Goal: Task Accomplishment & Management: Use online tool/utility

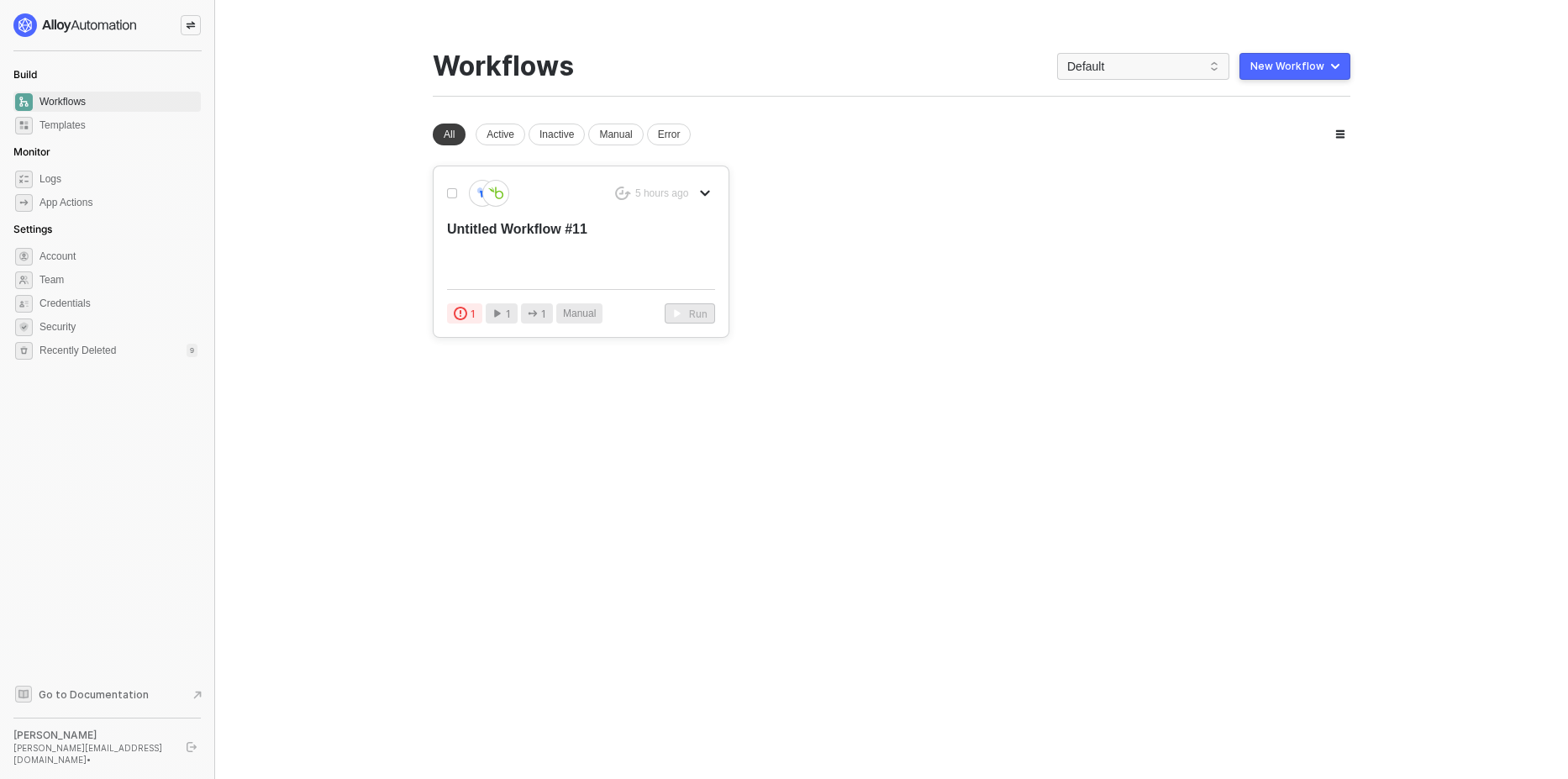
click at [697, 188] on button "button" at bounding box center [705, 193] width 20 height 20
click at [758, 282] on li "Delete" at bounding box center [764, 293] width 131 height 33
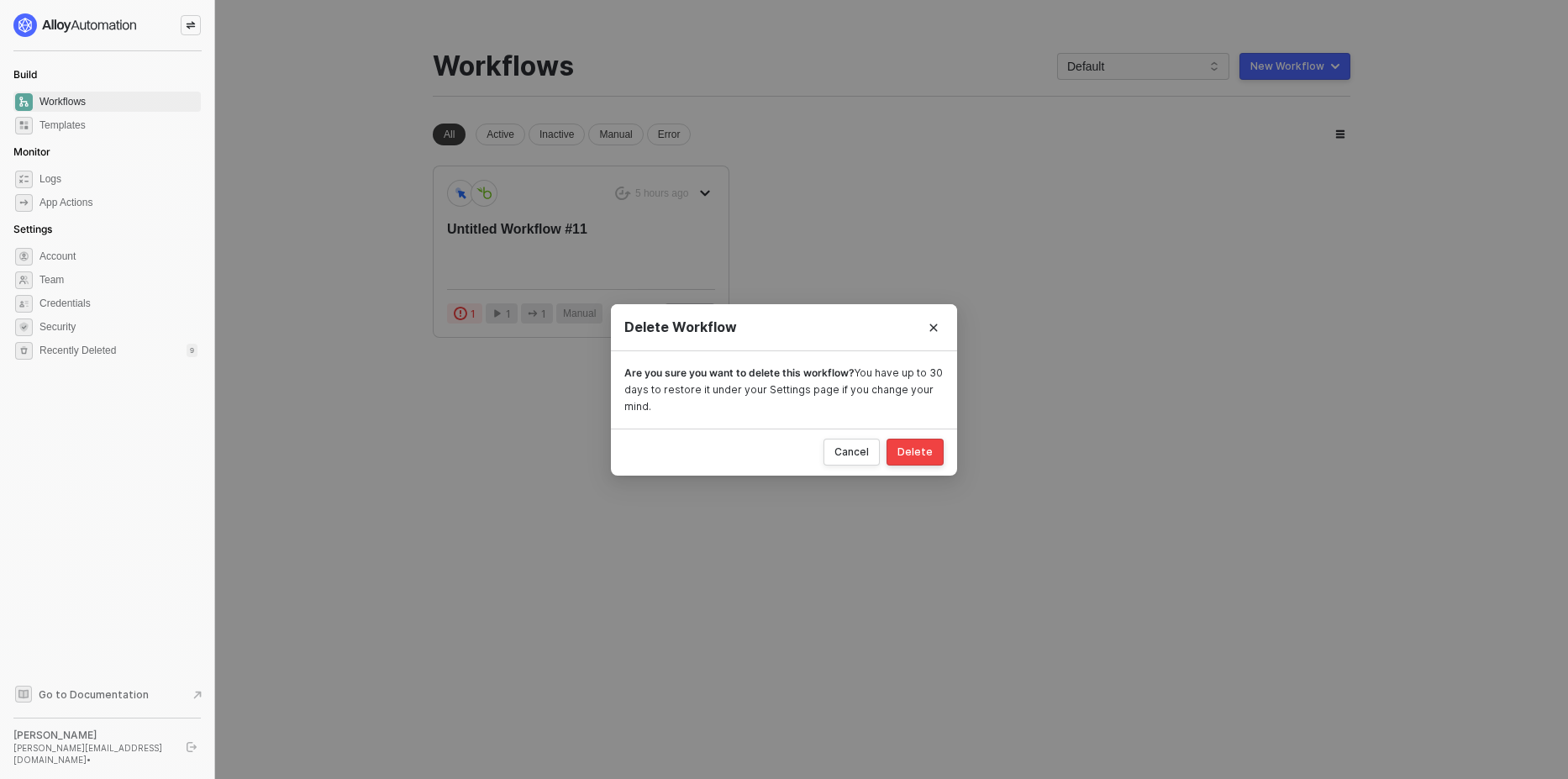
click at [910, 454] on div "Delete" at bounding box center [914, 452] width 35 height 14
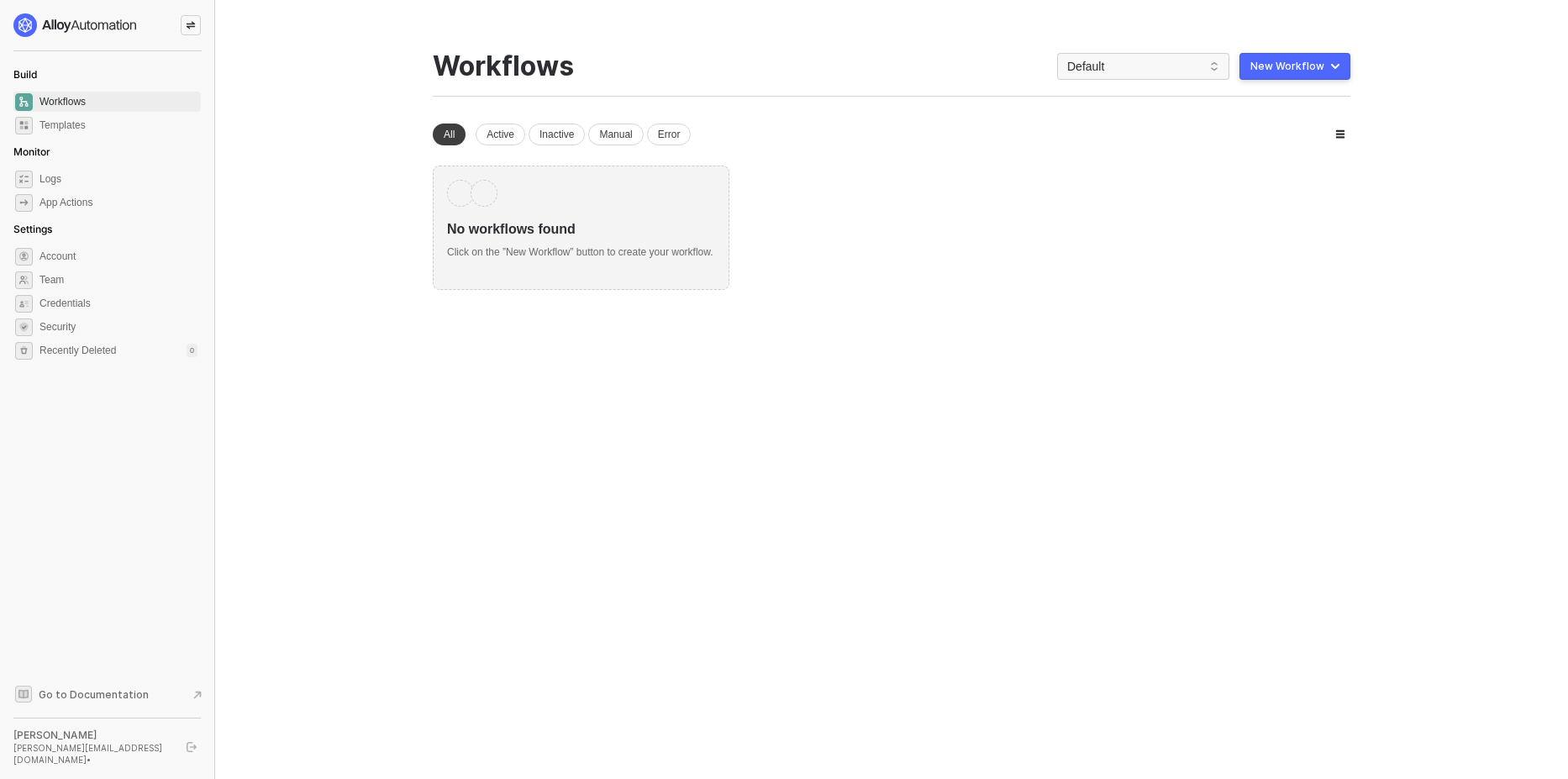
click at [1301, 72] on div "New Workflow" at bounding box center [1286, 66] width 74 height 14
click at [1239, 135] on div "Start From Scratch" at bounding box center [1247, 135] width 85 height 16
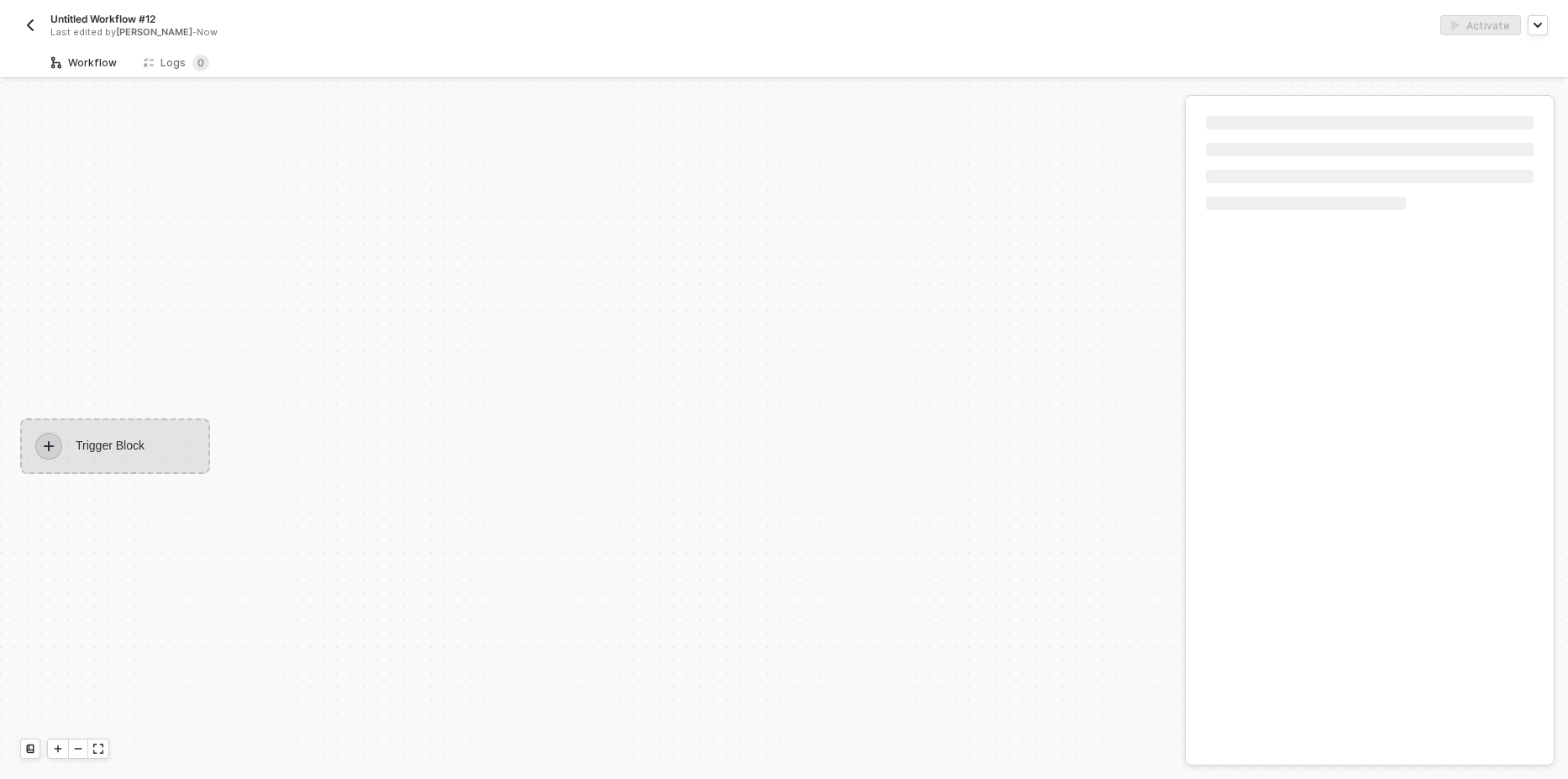
scroll to position [31, 0]
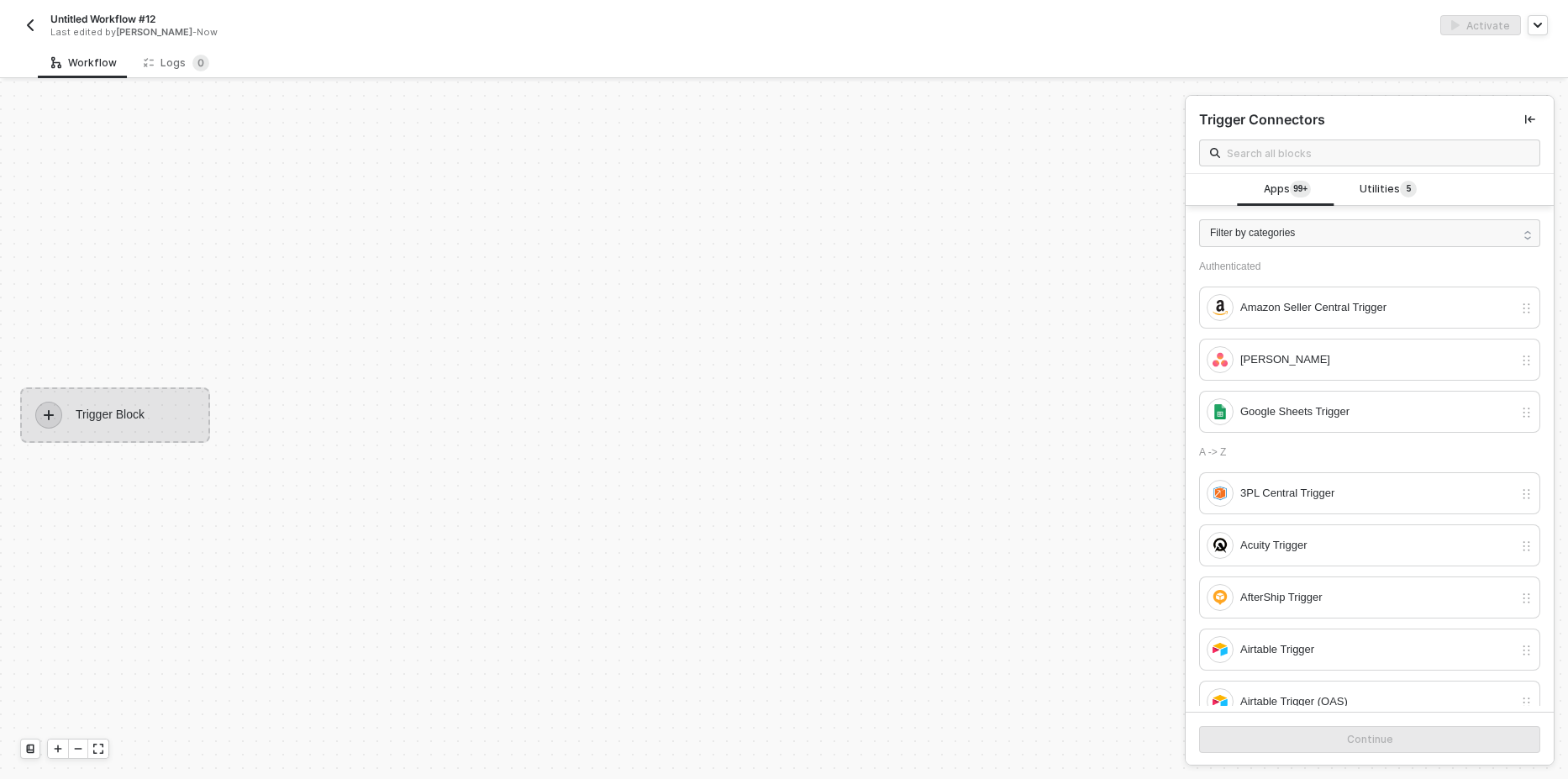
click at [27, 24] on img "button" at bounding box center [30, 25] width 14 height 14
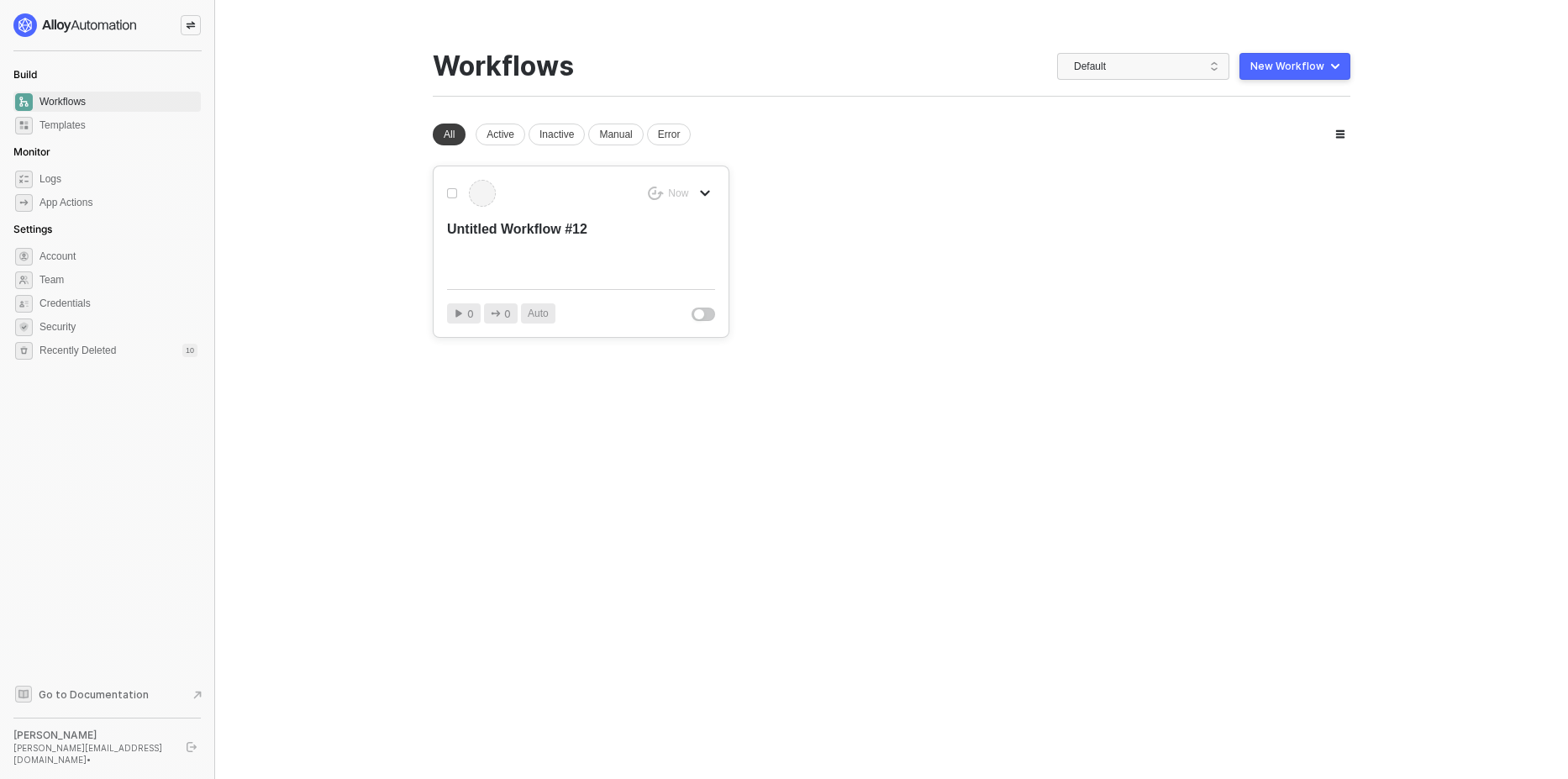
click at [648, 215] on div "Now Untitled Workflow #12" at bounding box center [580, 228] width 268 height 96
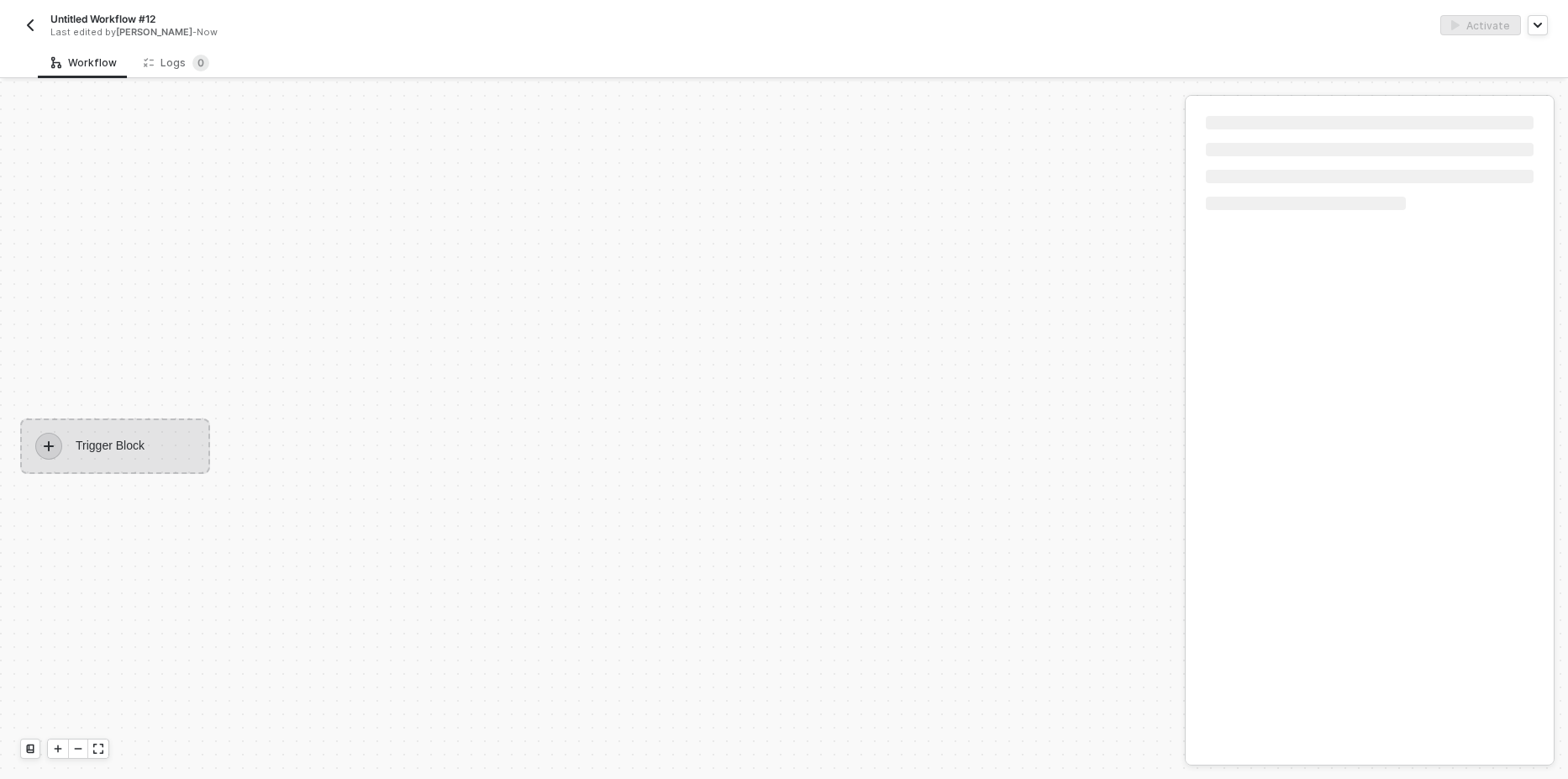
scroll to position [31, 0]
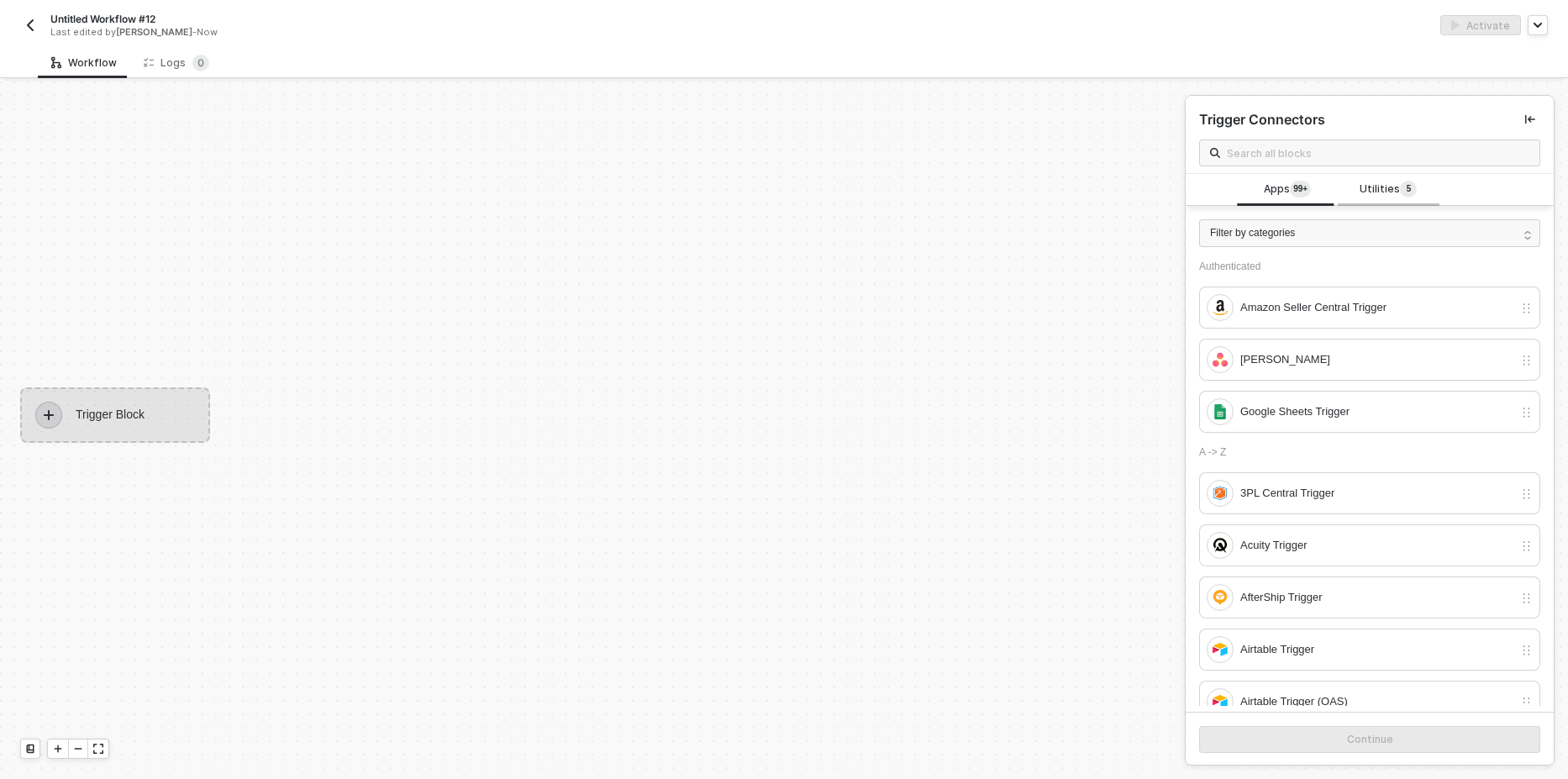
click at [1371, 197] on span "Utilities 5" at bounding box center [1387, 190] width 57 height 18
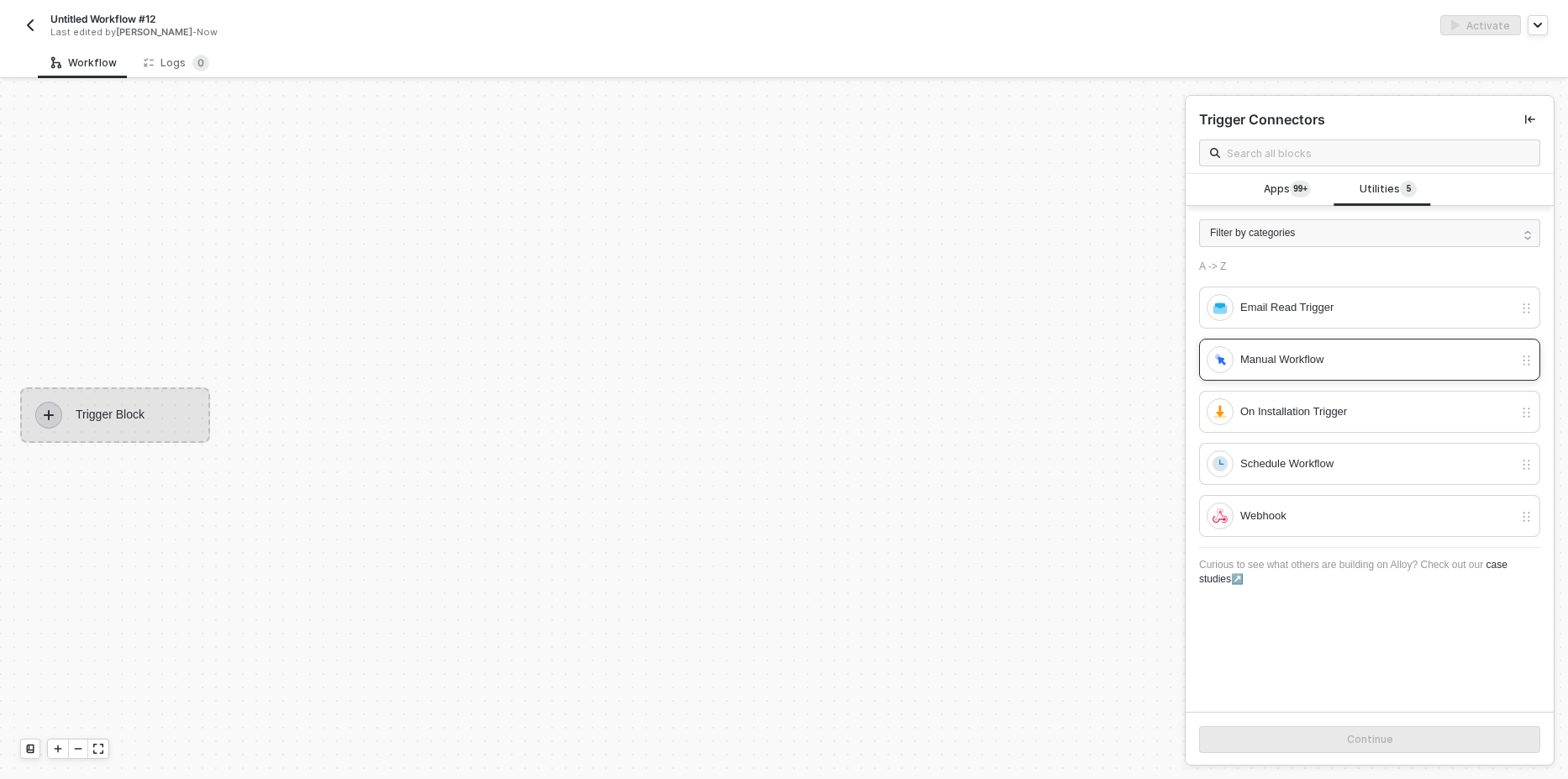
click at [1327, 349] on div "Manual Workflow" at bounding box center [1359, 360] width 307 height 27
click at [1321, 737] on button "Continue" at bounding box center [1369, 740] width 341 height 27
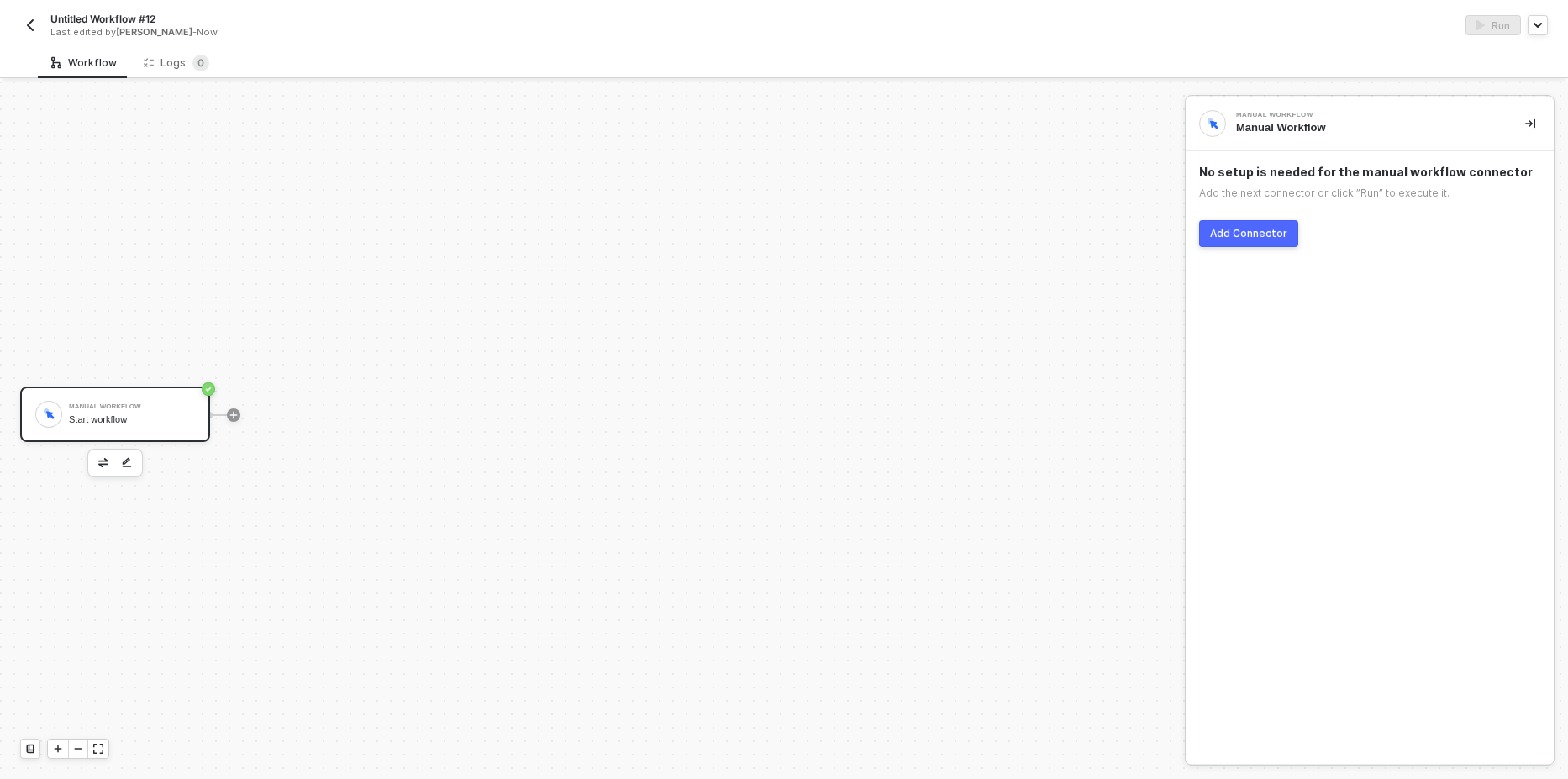
click at [1263, 244] on button "Add Connector" at bounding box center [1248, 234] width 99 height 27
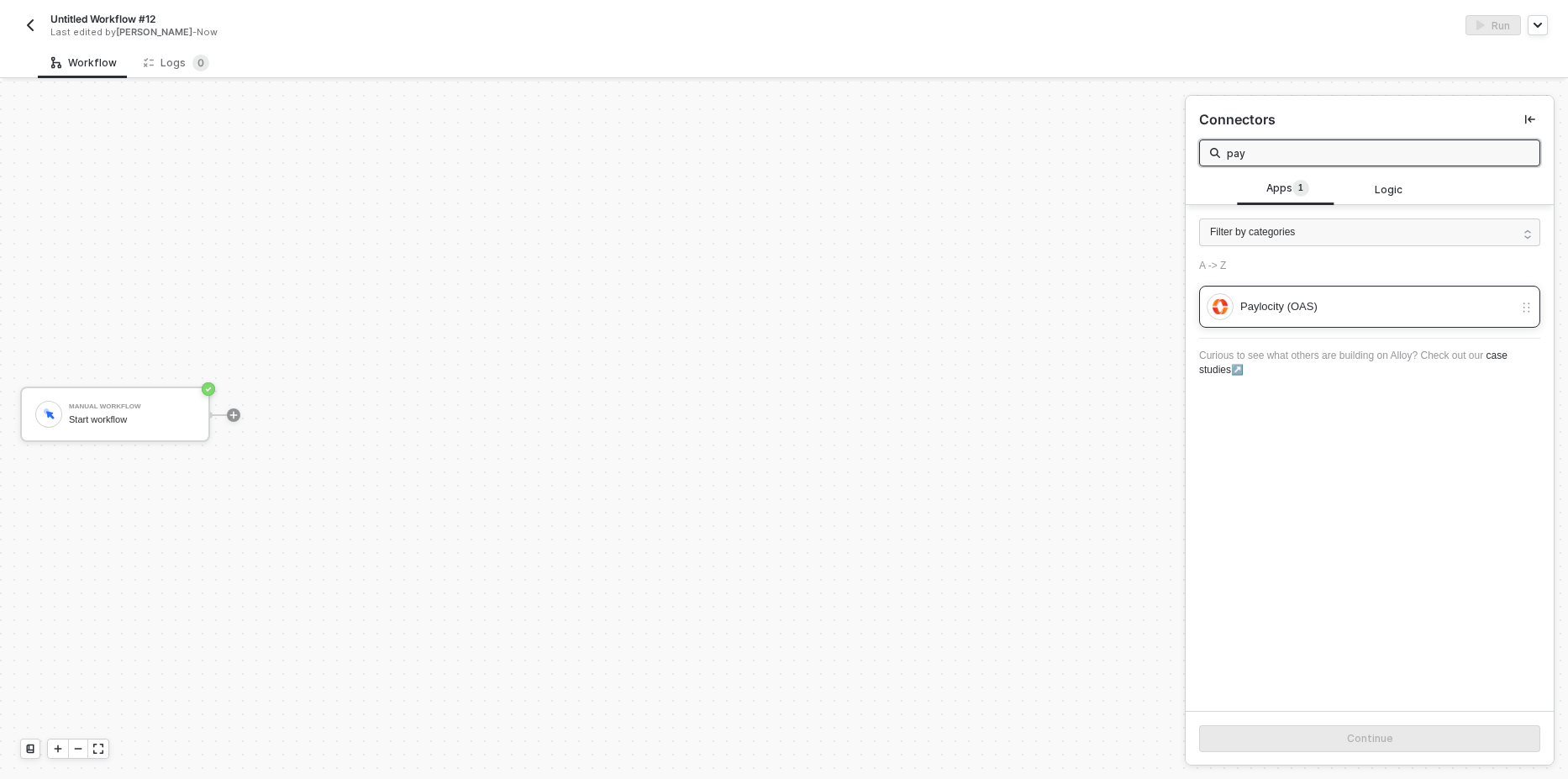
type input "pay"
click at [1325, 302] on div "Paylocity (OAS)" at bounding box center [1376, 307] width 273 height 18
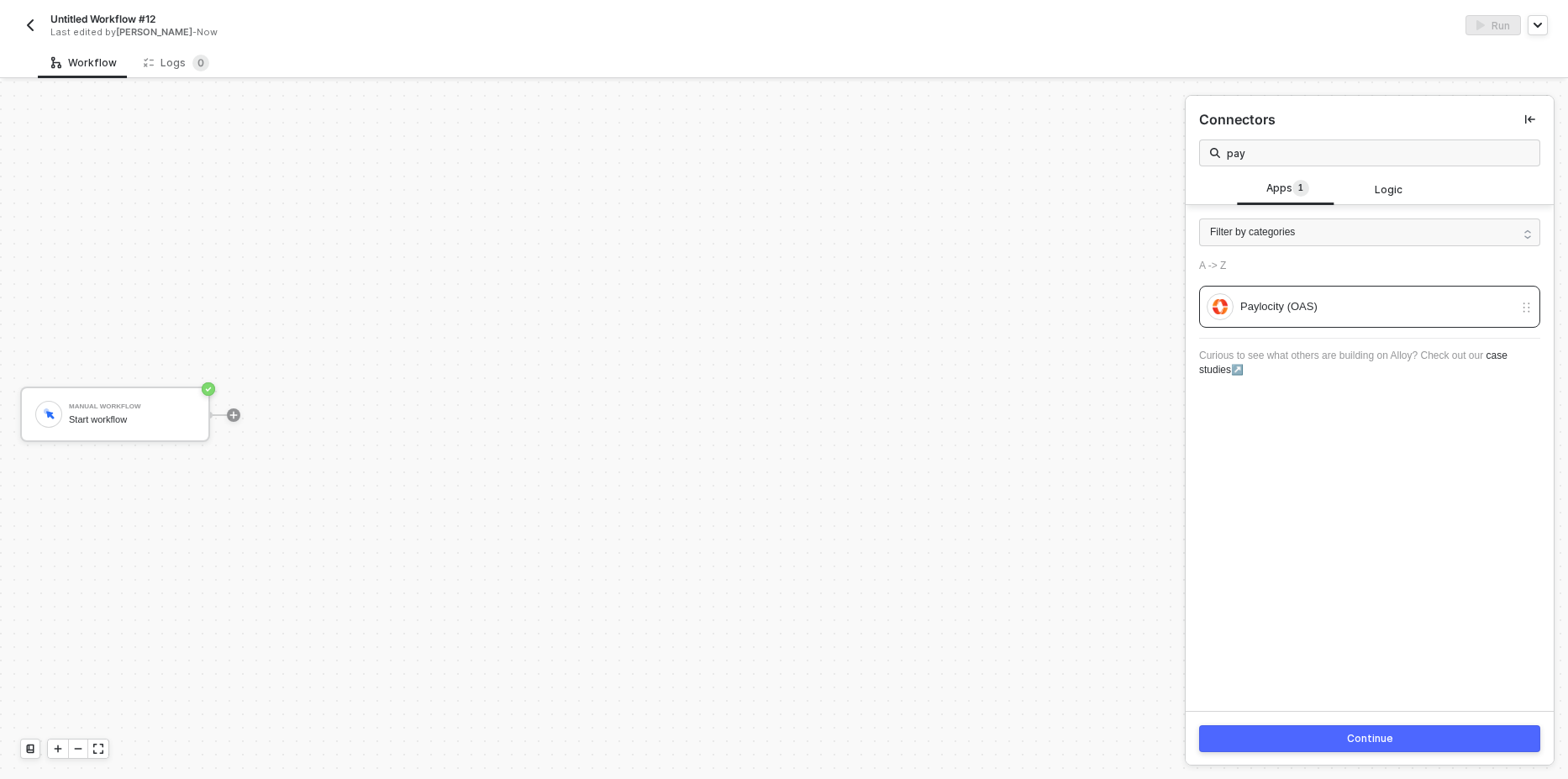
click at [1316, 743] on button "Continue" at bounding box center [1369, 739] width 341 height 27
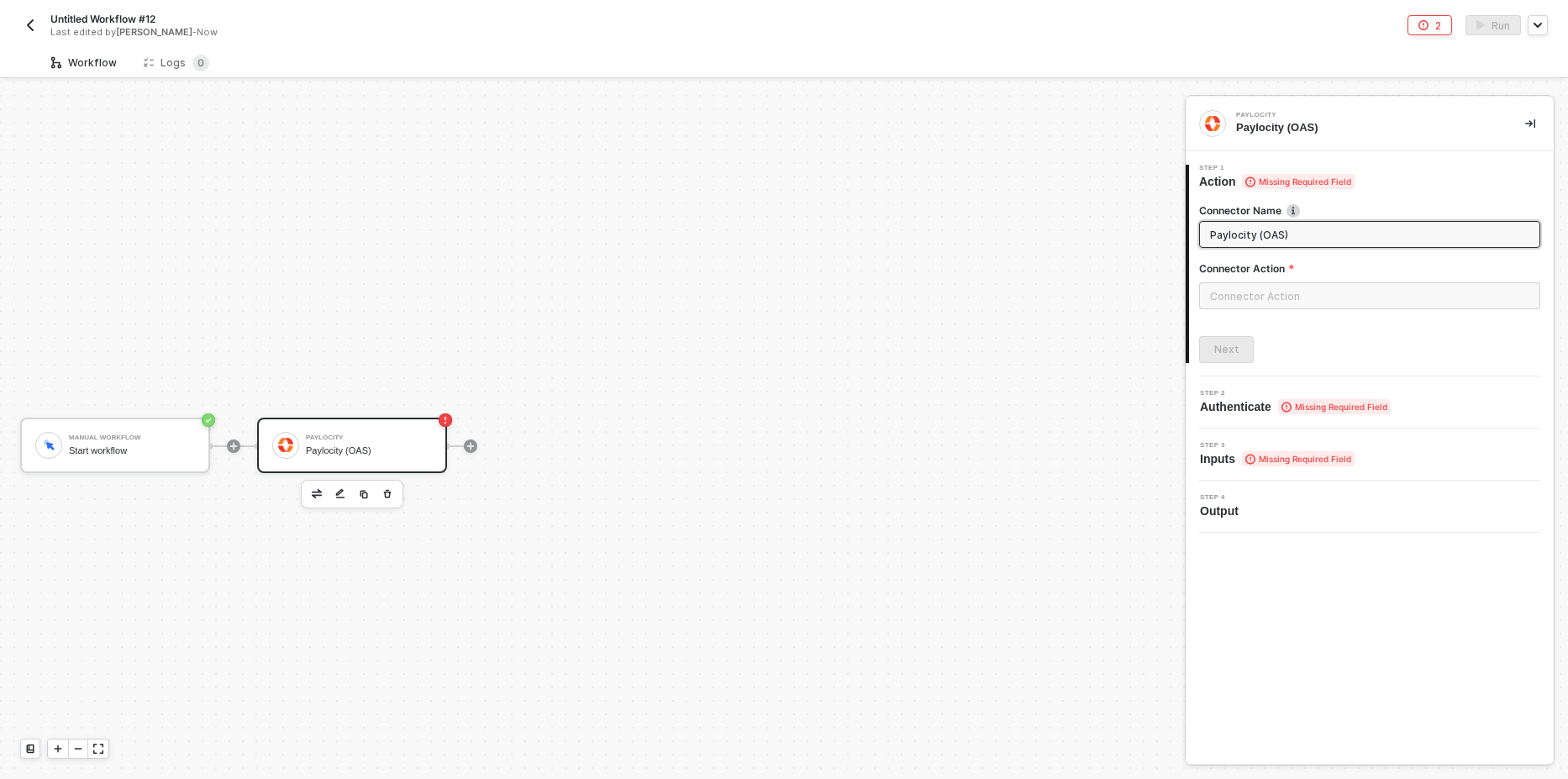
scroll to position [31, 0]
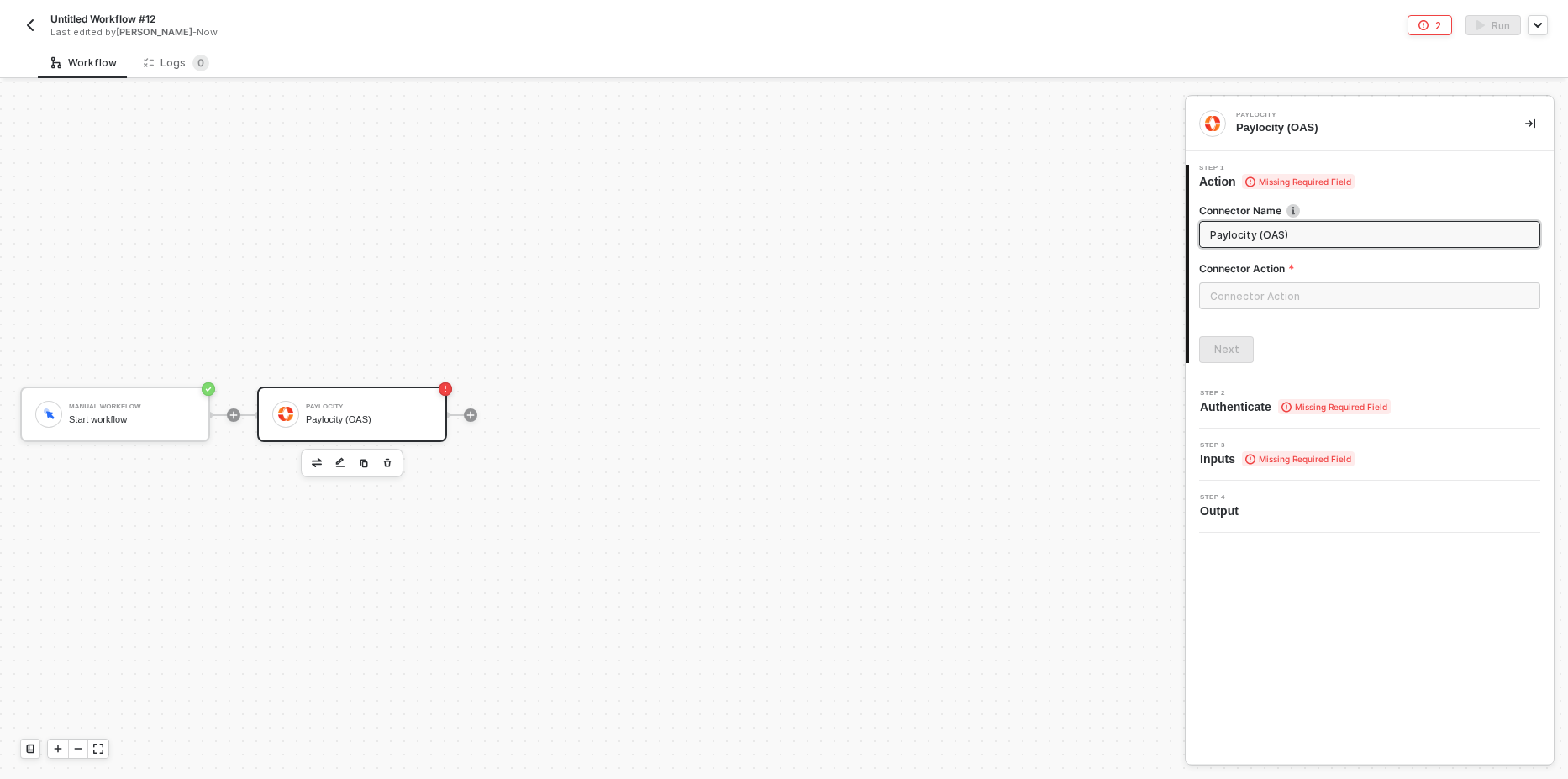
click at [320, 422] on div "Paylocity (OAS)" at bounding box center [368, 420] width 126 height 11
click at [316, 459] on img "button" at bounding box center [317, 461] width 10 height 8
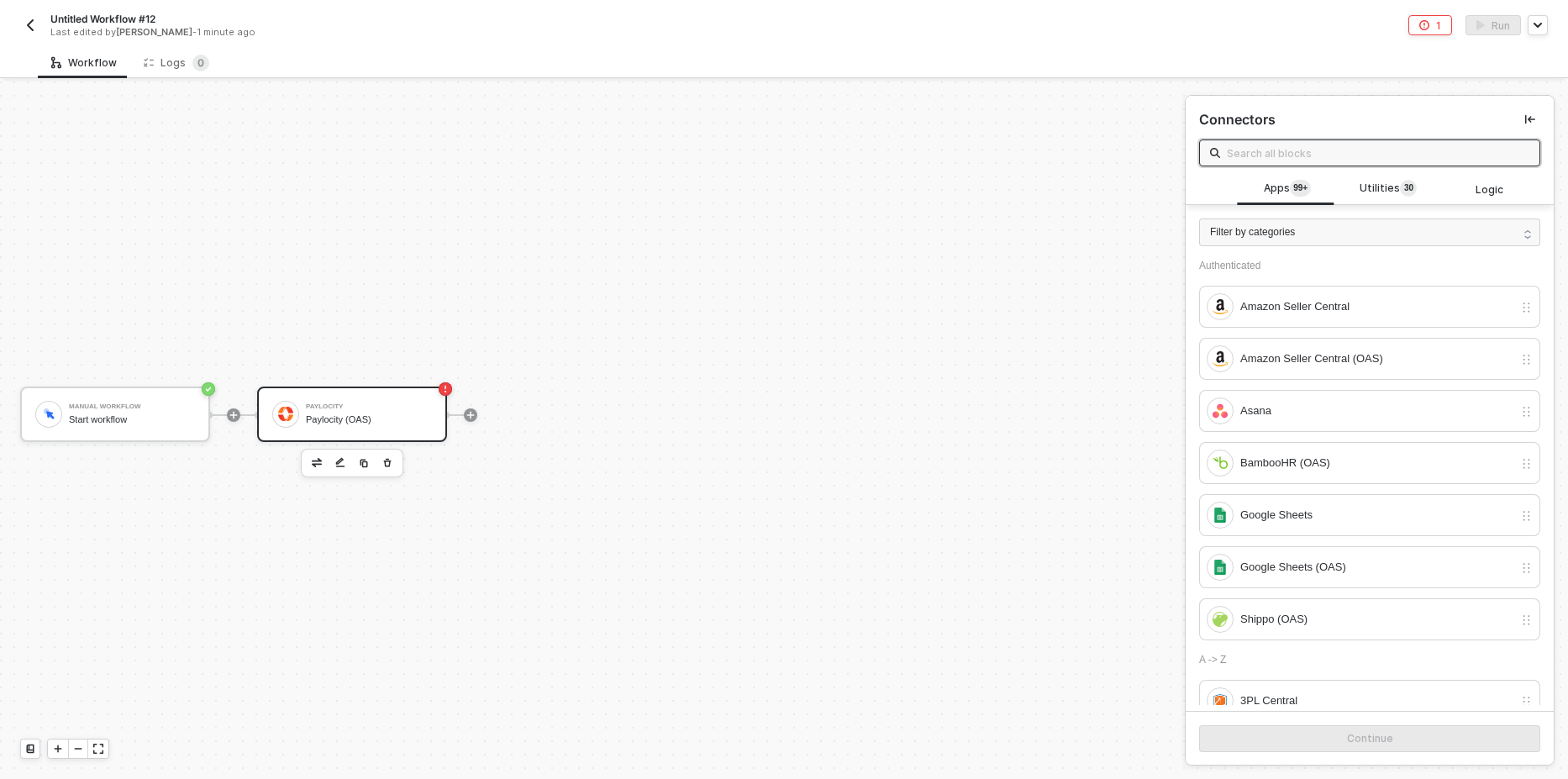
click at [1276, 151] on input "text" at bounding box center [1378, 153] width 303 height 18
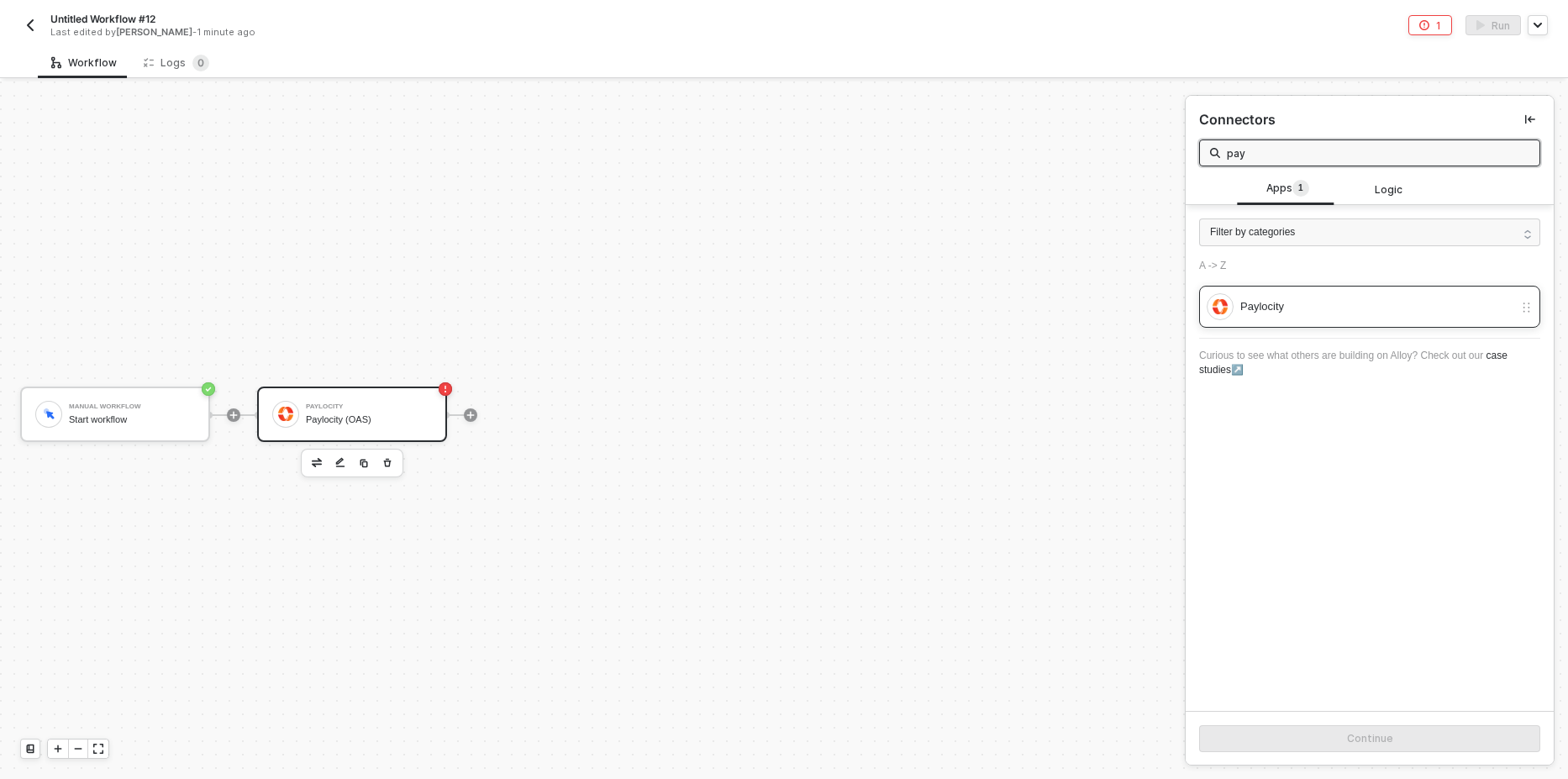
type input "pay"
click at [1292, 315] on div "Paylocity" at bounding box center [1376, 307] width 273 height 18
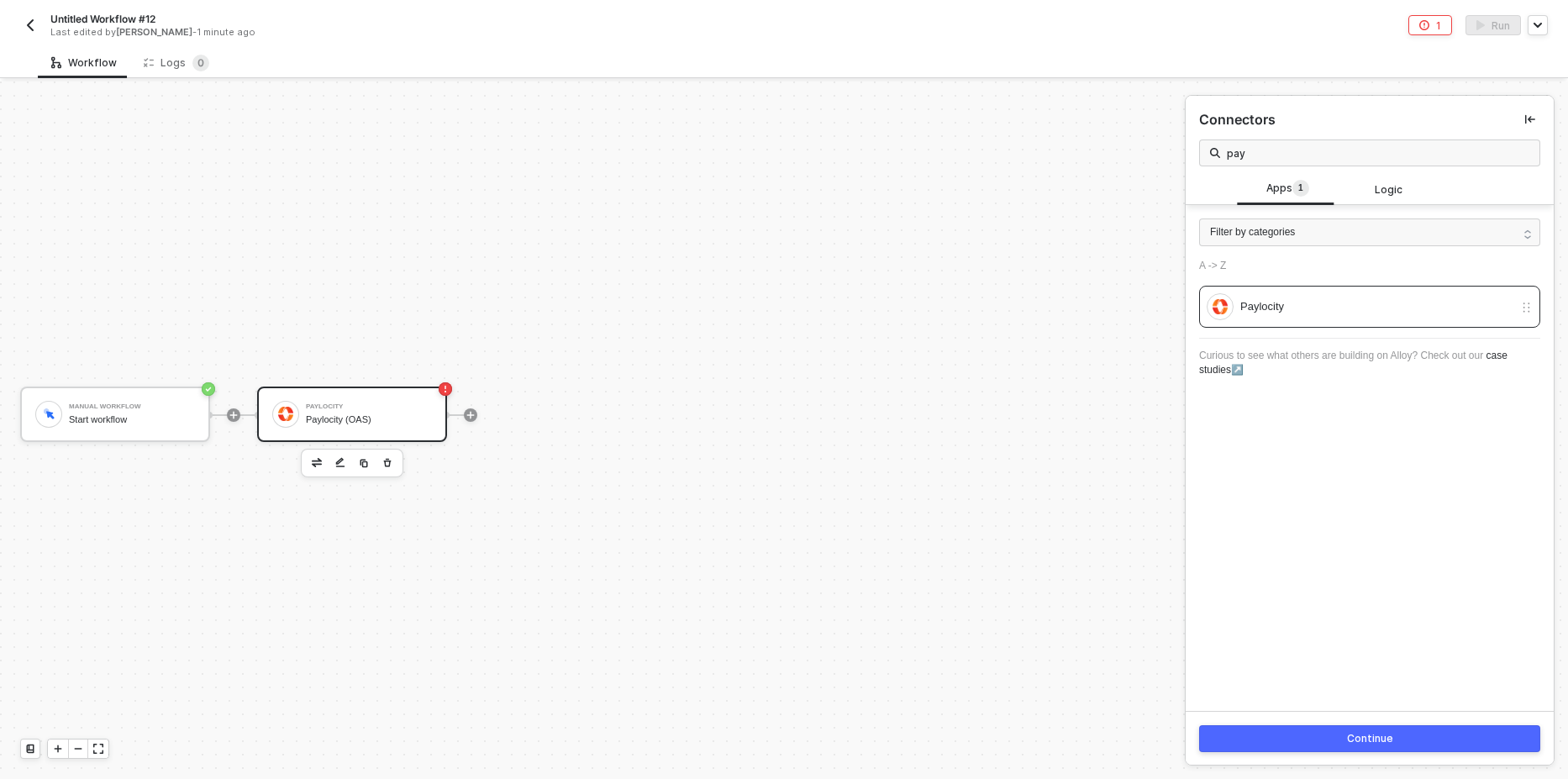
click at [1322, 724] on div "Continue" at bounding box center [1369, 738] width 368 height 55
click at [1337, 732] on button "Continue" at bounding box center [1369, 739] width 341 height 27
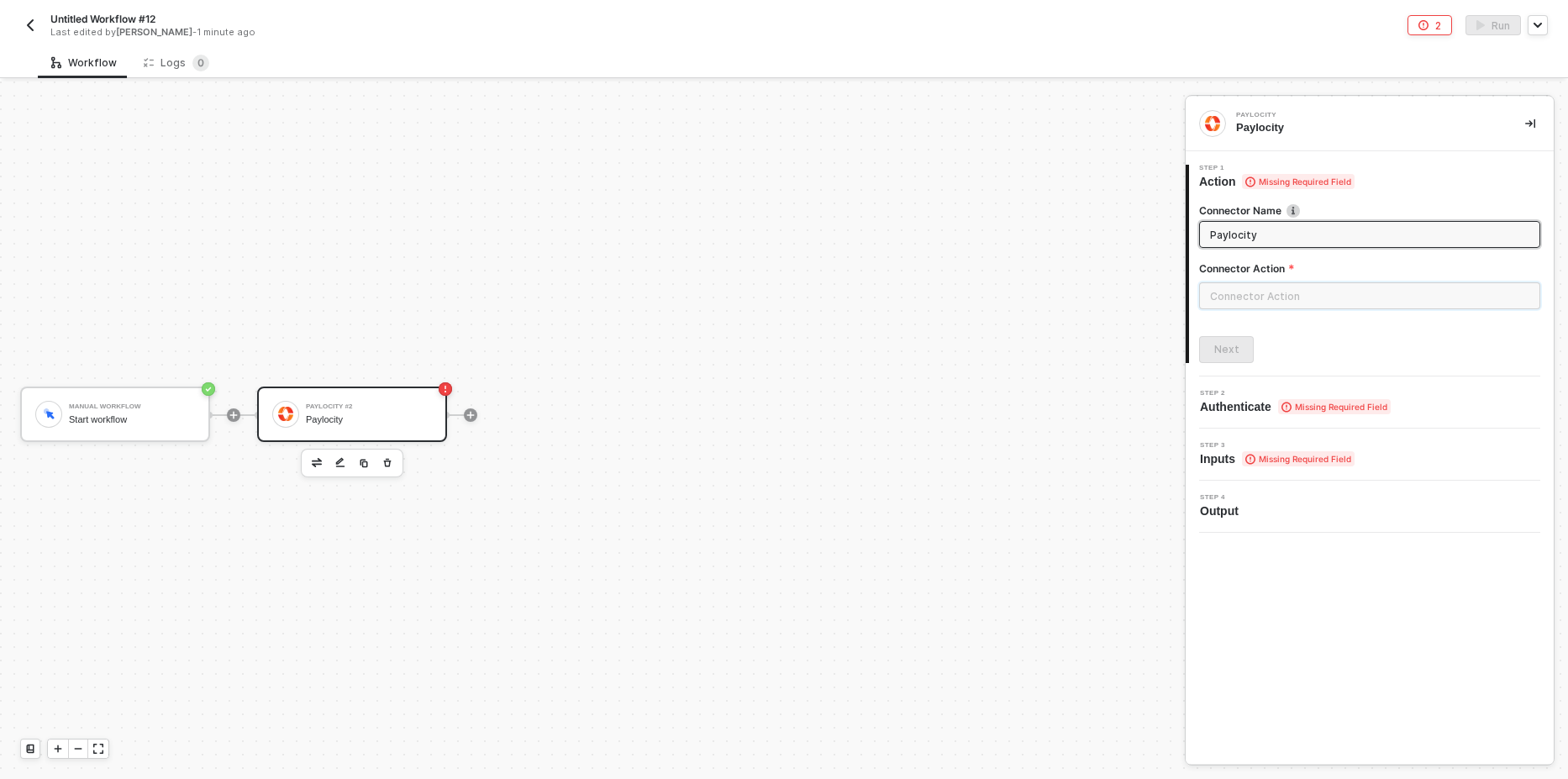
click at [1281, 292] on input "text" at bounding box center [1369, 296] width 341 height 27
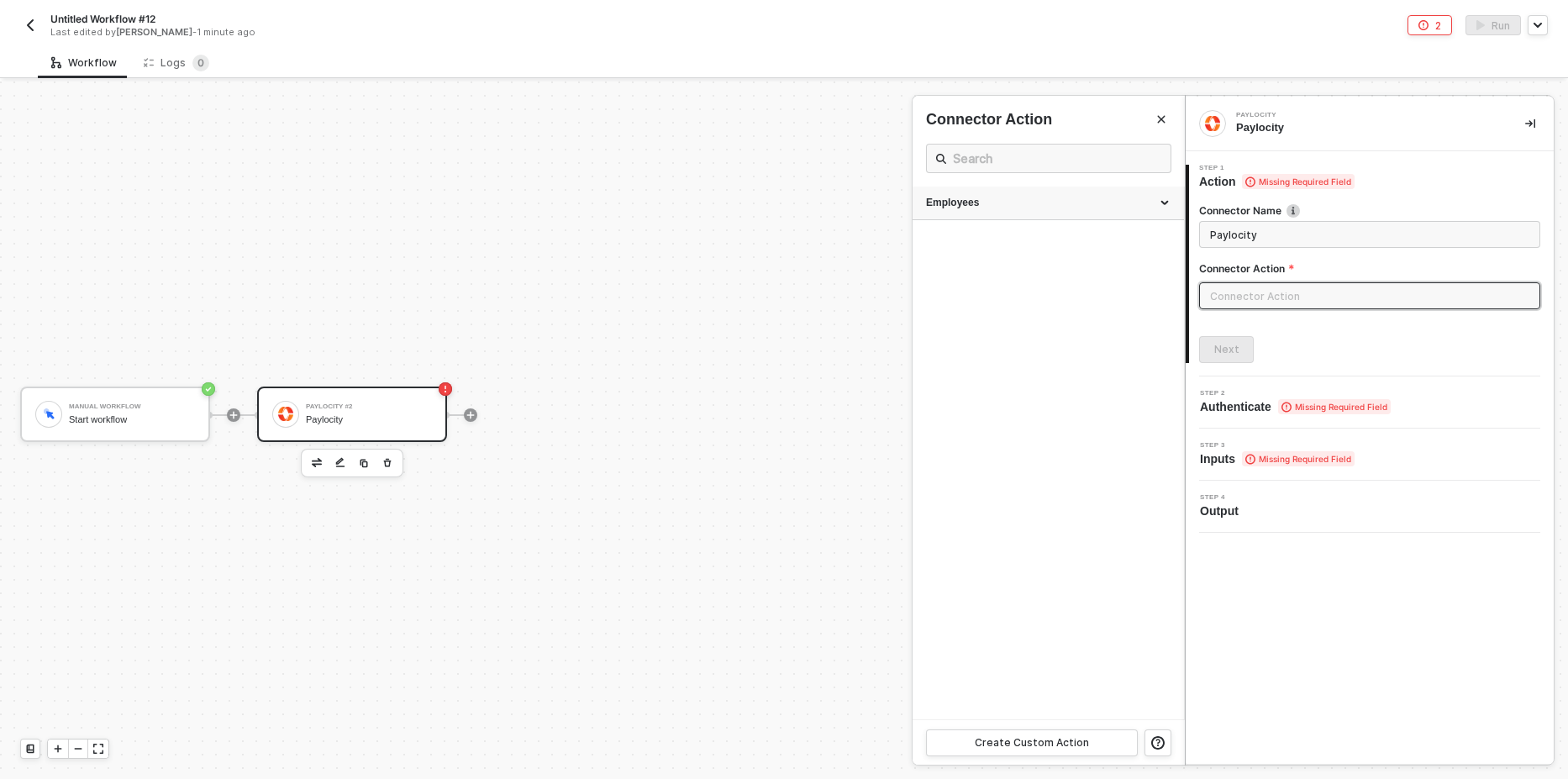
click at [990, 198] on div "Employees" at bounding box center [1048, 203] width 245 height 15
click at [1007, 249] on span "Retrieves a list of all employees for the specified company." at bounding box center [1034, 248] width 217 height 9
type input "Retrieves a list of all employees for the specified company."
type input "Employees - Get all employees"
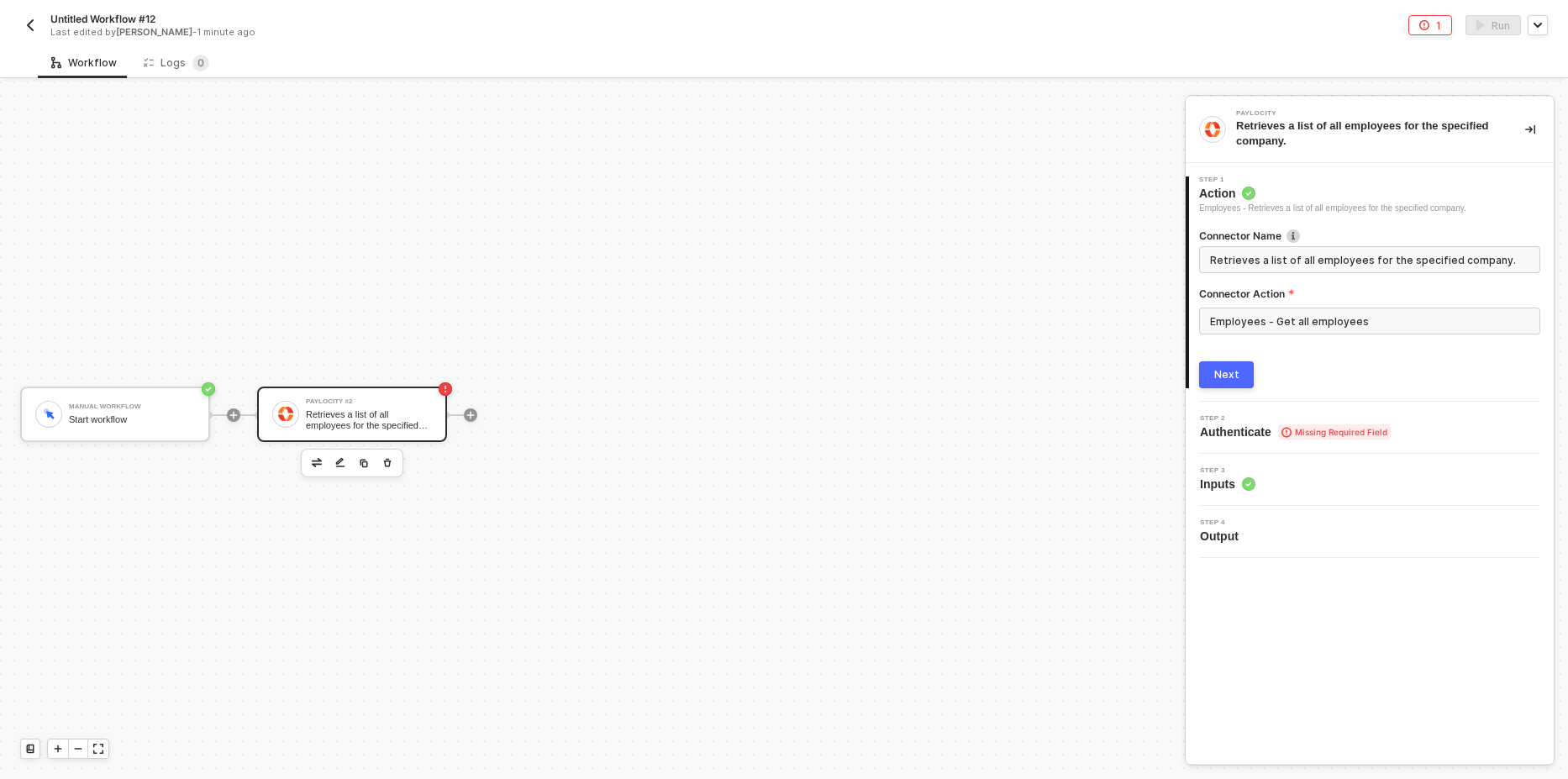
click at [1235, 373] on div "Next" at bounding box center [1227, 375] width 25 height 14
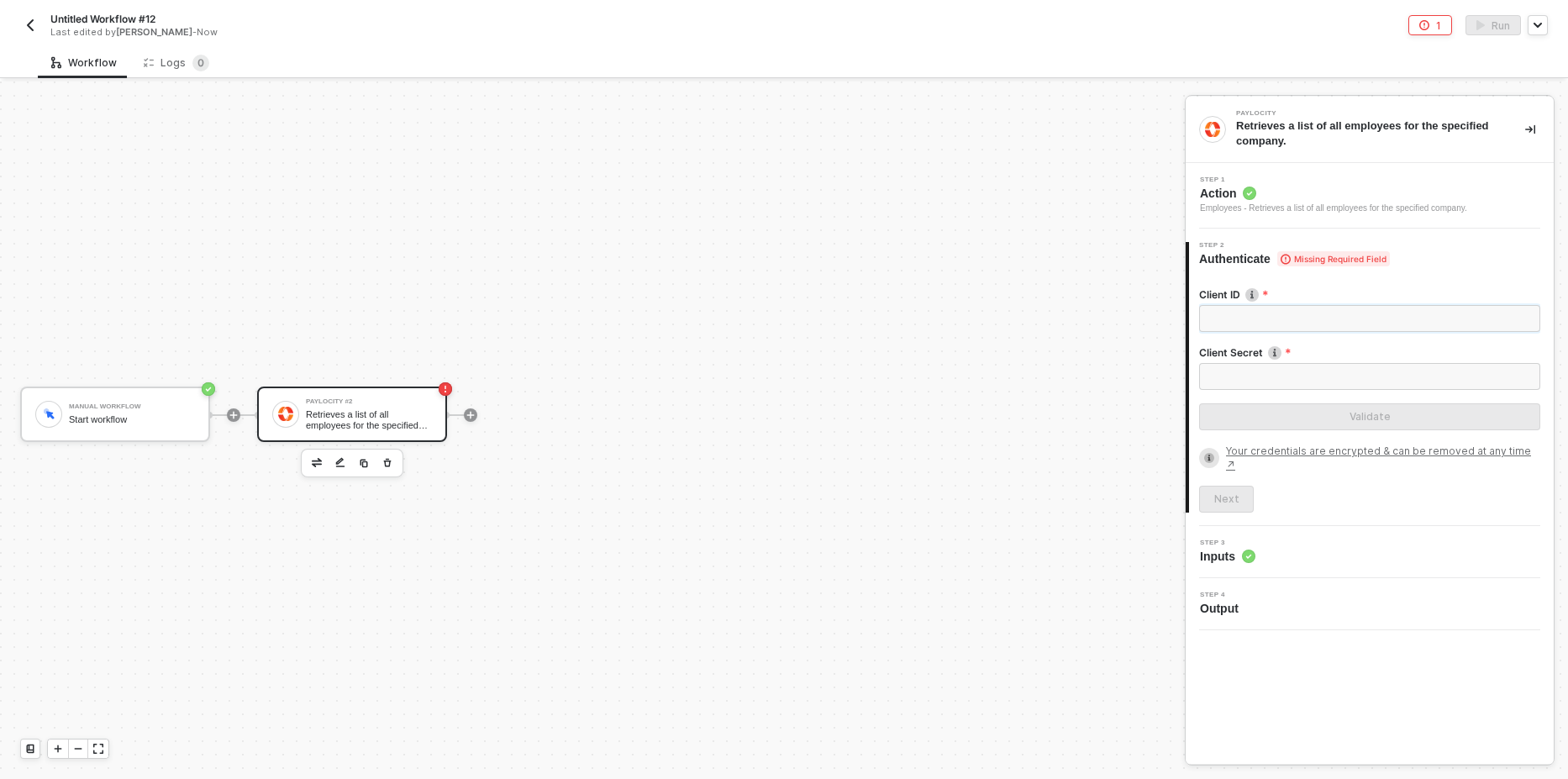
click at [1269, 319] on input "Client ID" at bounding box center [1369, 319] width 341 height 27
click at [1269, 376] on input "Client Secret" at bounding box center [1369, 377] width 341 height 27
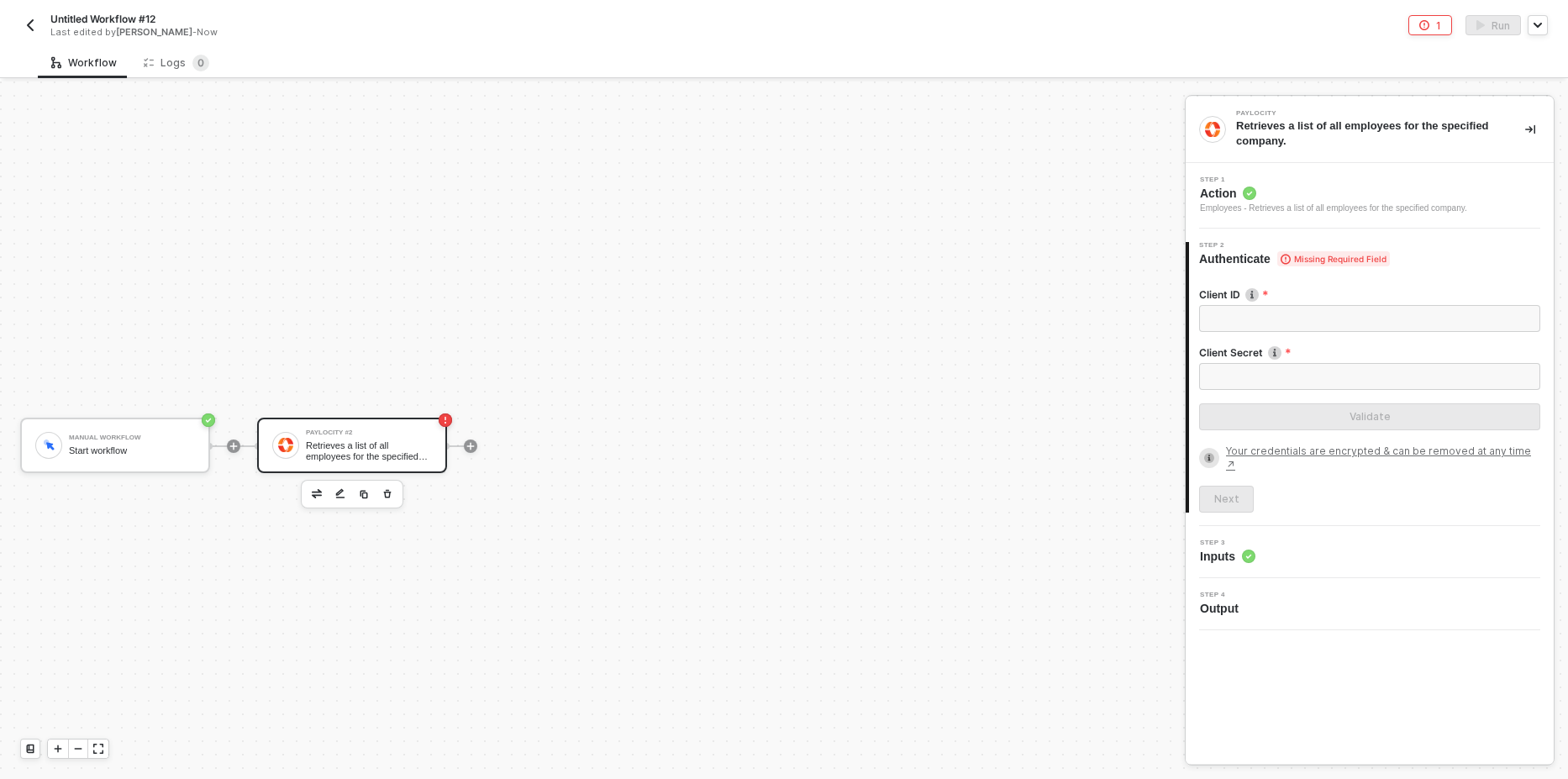
drag, startPoint x: 837, startPoint y: 286, endPoint x: 538, endPoint y: 288, distance: 299.0
click at [834, 287] on div "Manual Workflow Start workflow Paylocity #2 Retrieves a list of all employees f…" at bounding box center [588, 446] width 1176 height 729
click at [182, 56] on div "Logs 0" at bounding box center [176, 63] width 65 height 16
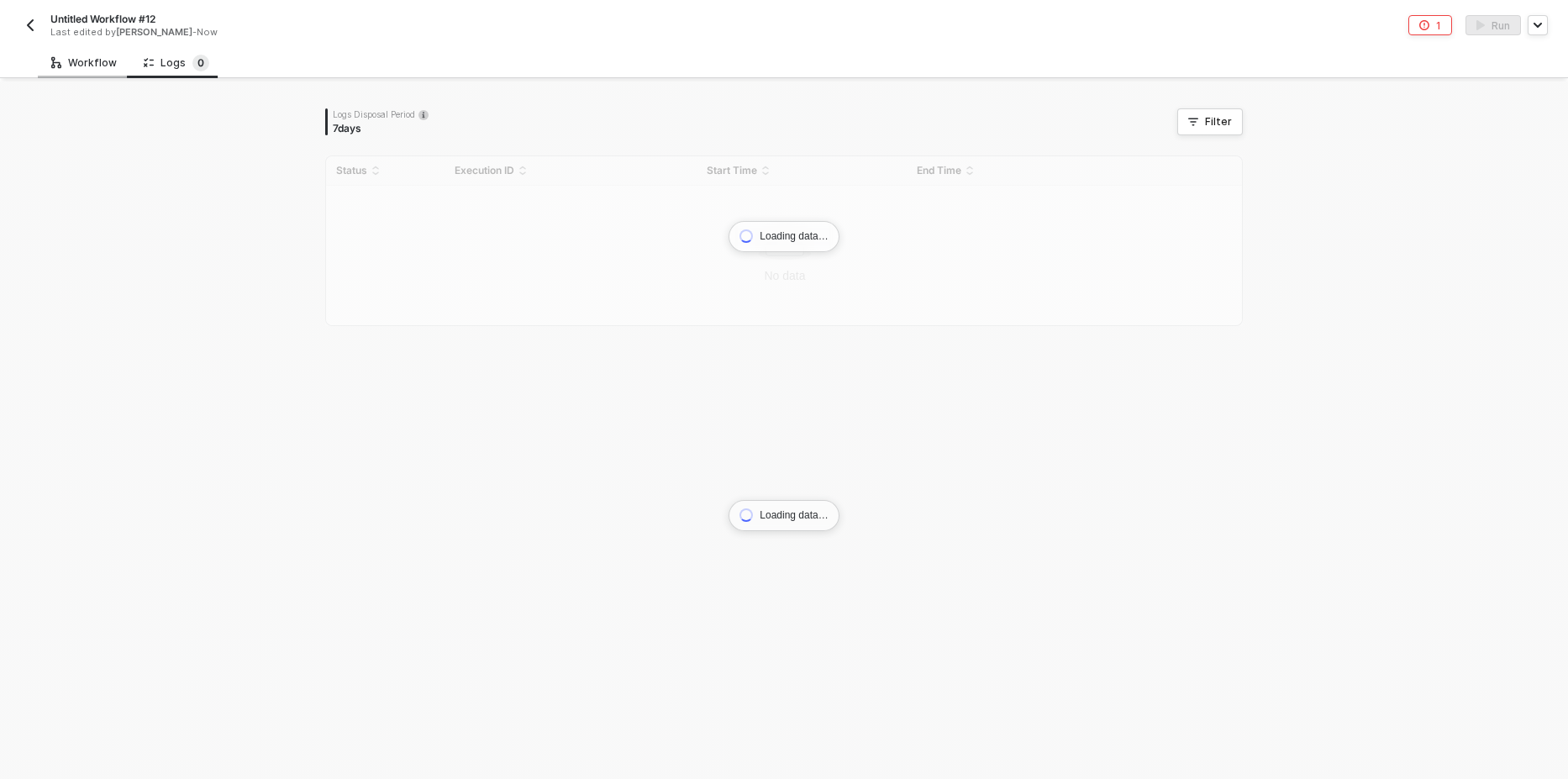
click at [85, 64] on div "Workflow" at bounding box center [84, 63] width 65 height 14
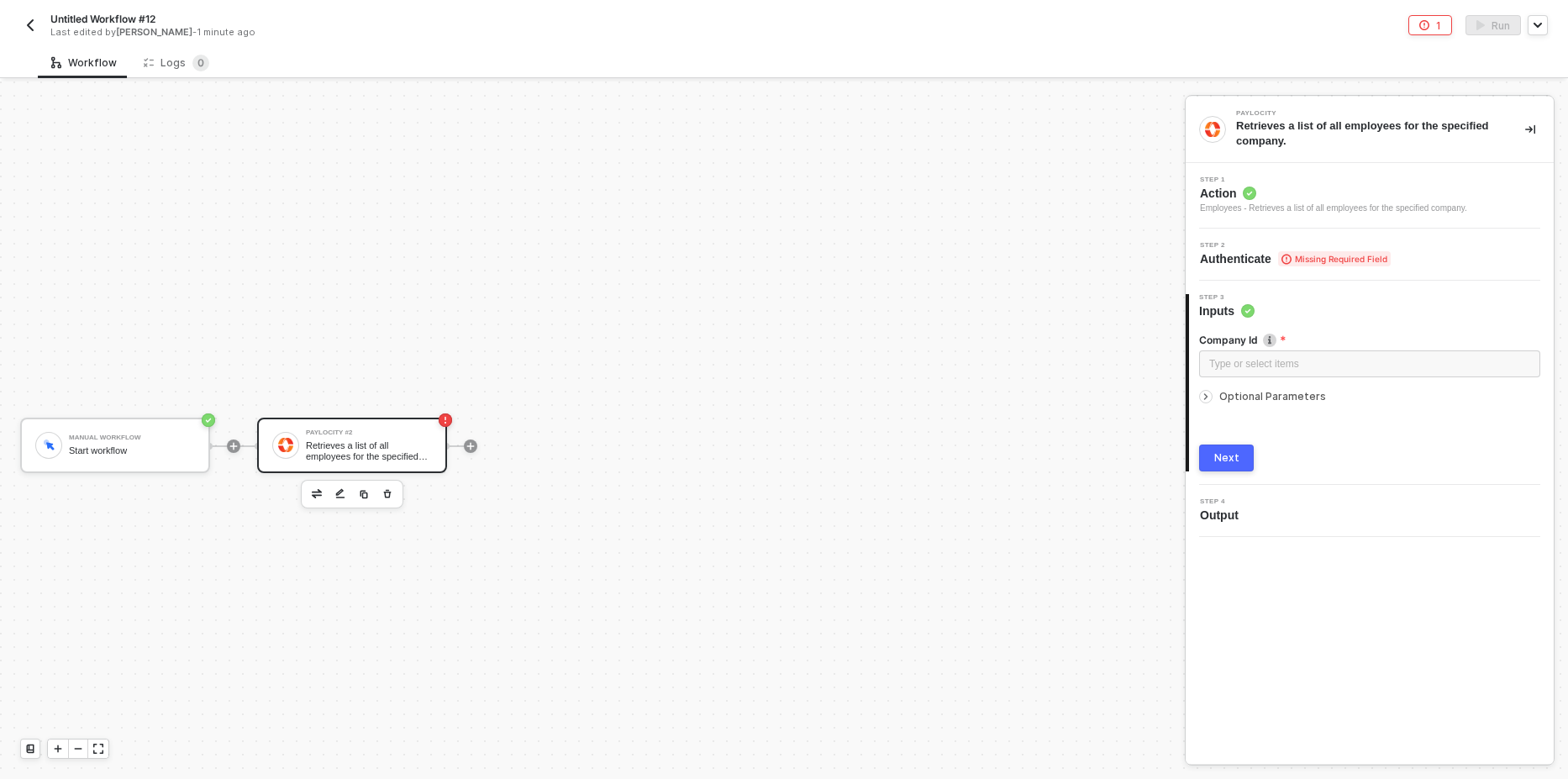
scroll to position [31, 0]
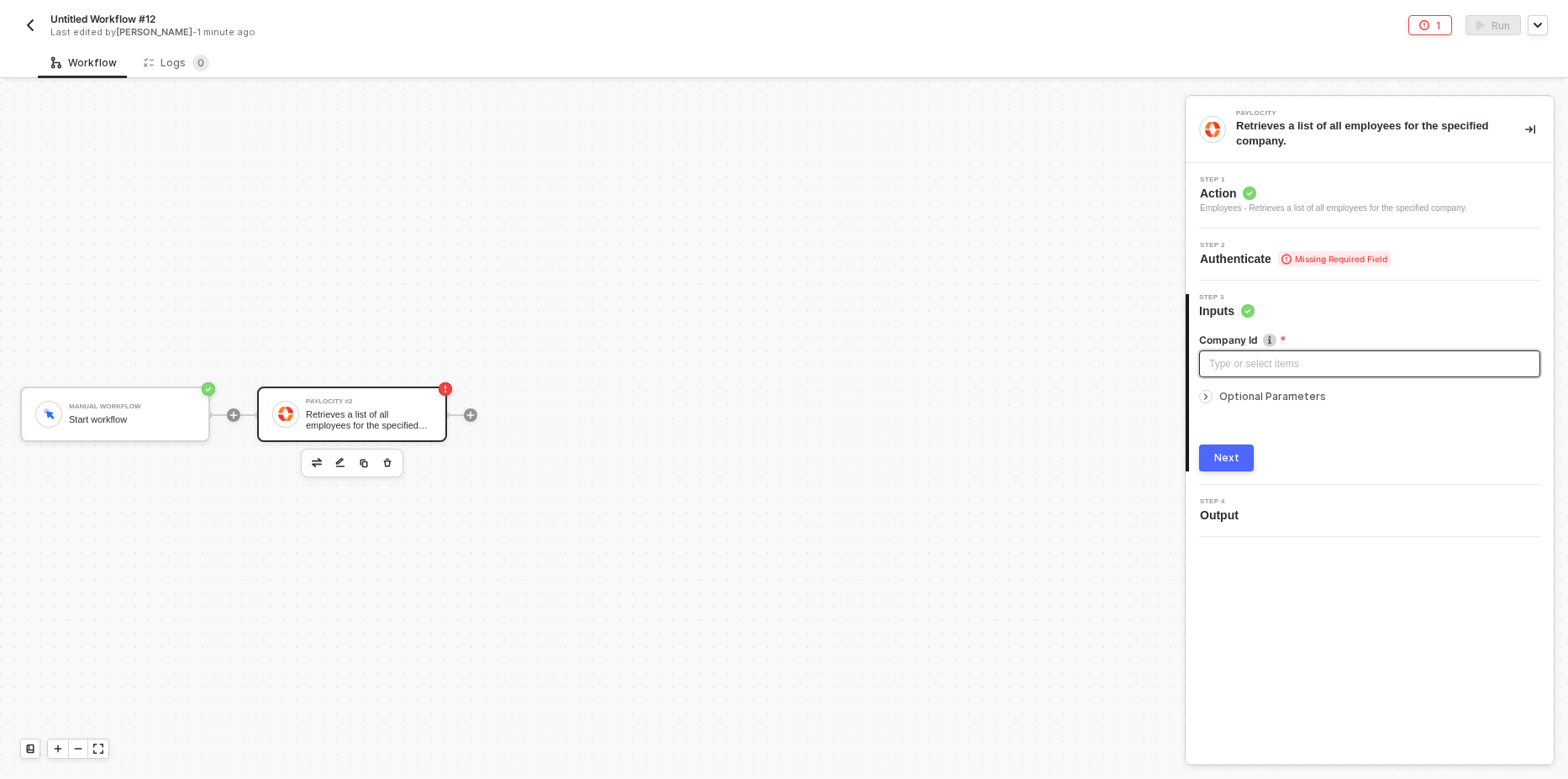
click at [1259, 359] on div "Type or select items ﻿" at bounding box center [1369, 365] width 321 height 16
click at [1207, 391] on icon "icon-arrow-right-small" at bounding box center [1205, 396] width 10 height 10
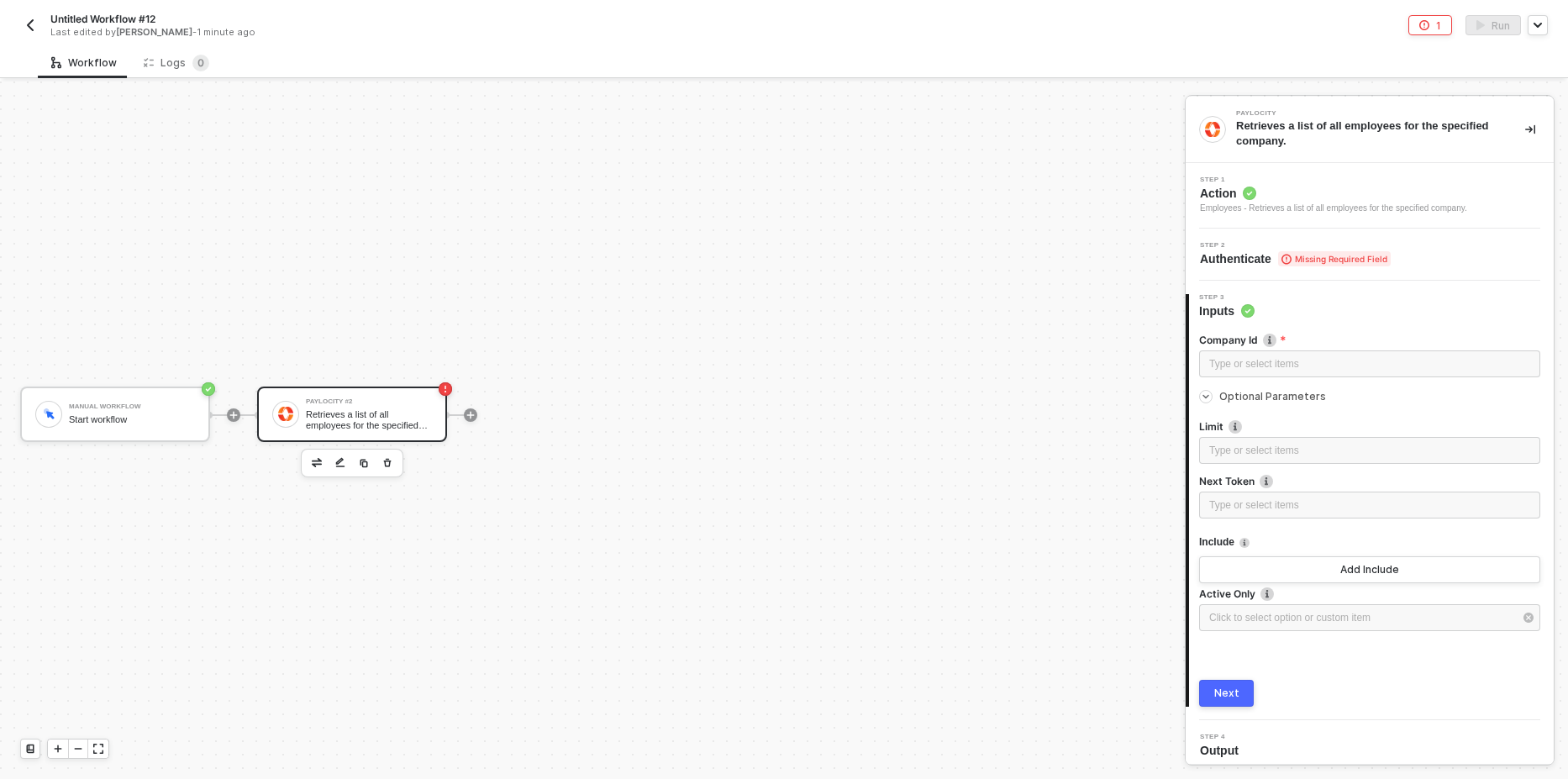
click at [1207, 391] on icon "icon-arrow-right-small" at bounding box center [1205, 396] width 10 height 10
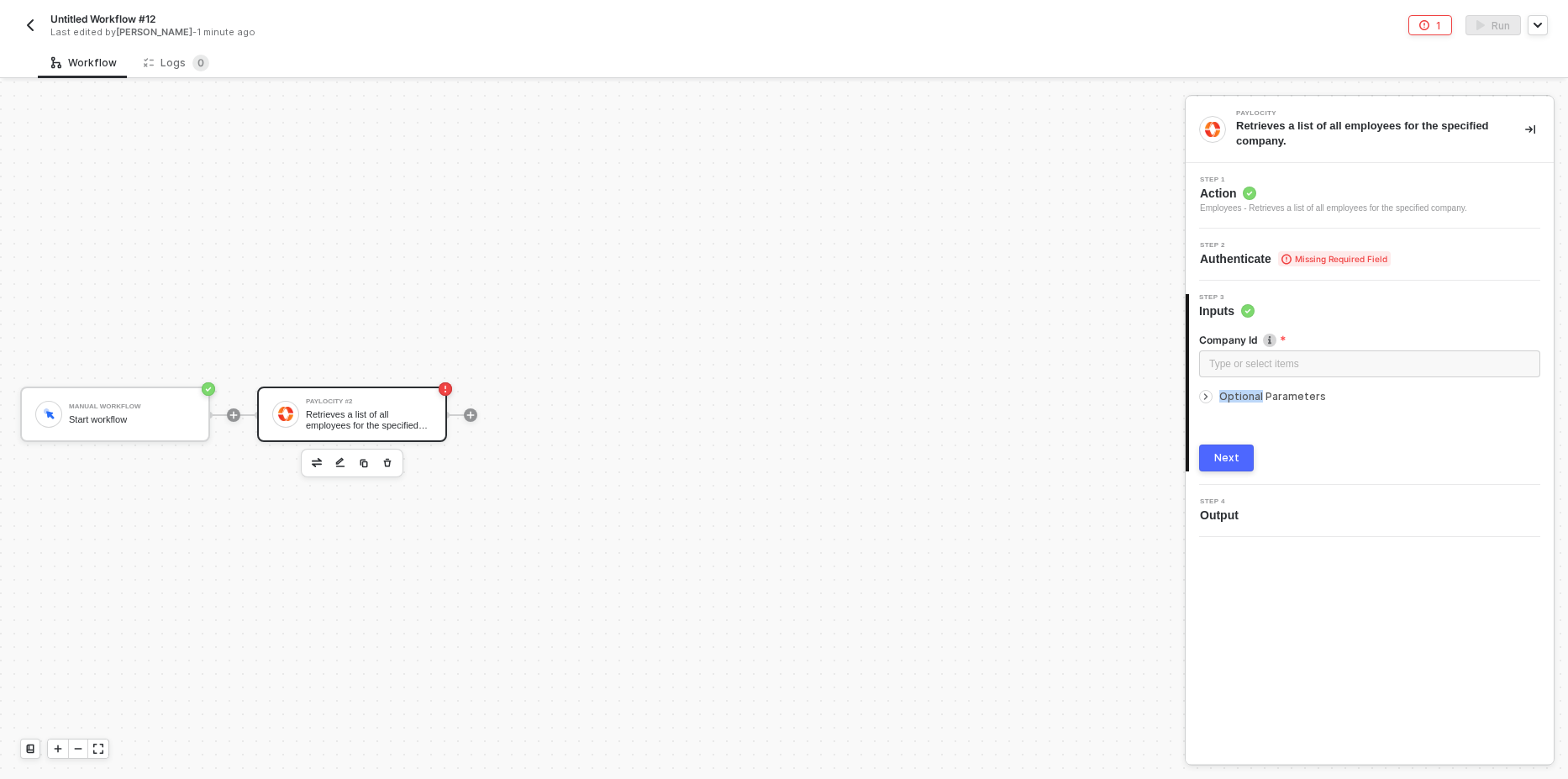
click at [1207, 391] on icon "icon-arrow-right-small" at bounding box center [1205, 396] width 10 height 10
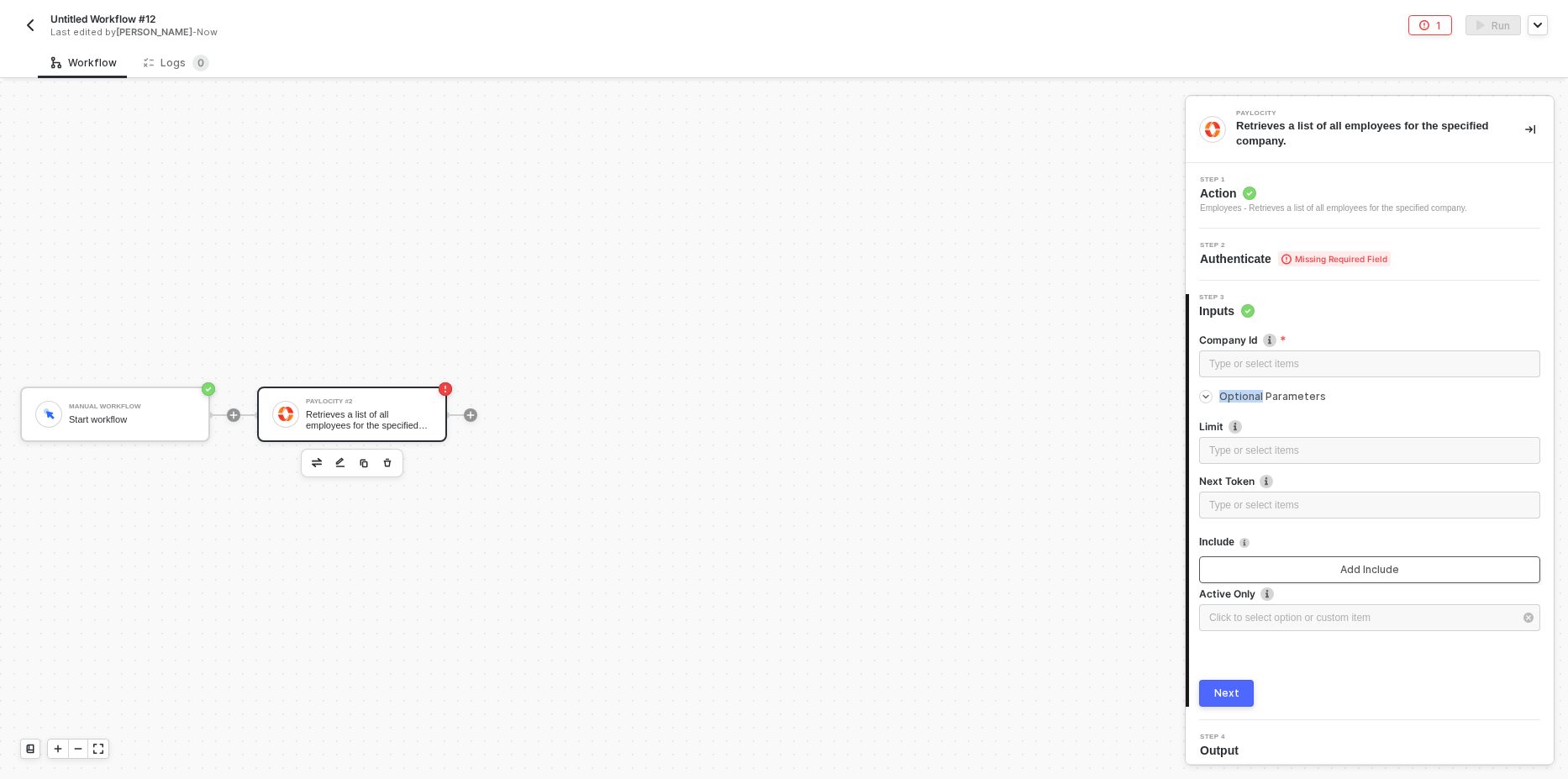
click at [1242, 574] on button "Add Include" at bounding box center [1369, 570] width 341 height 27
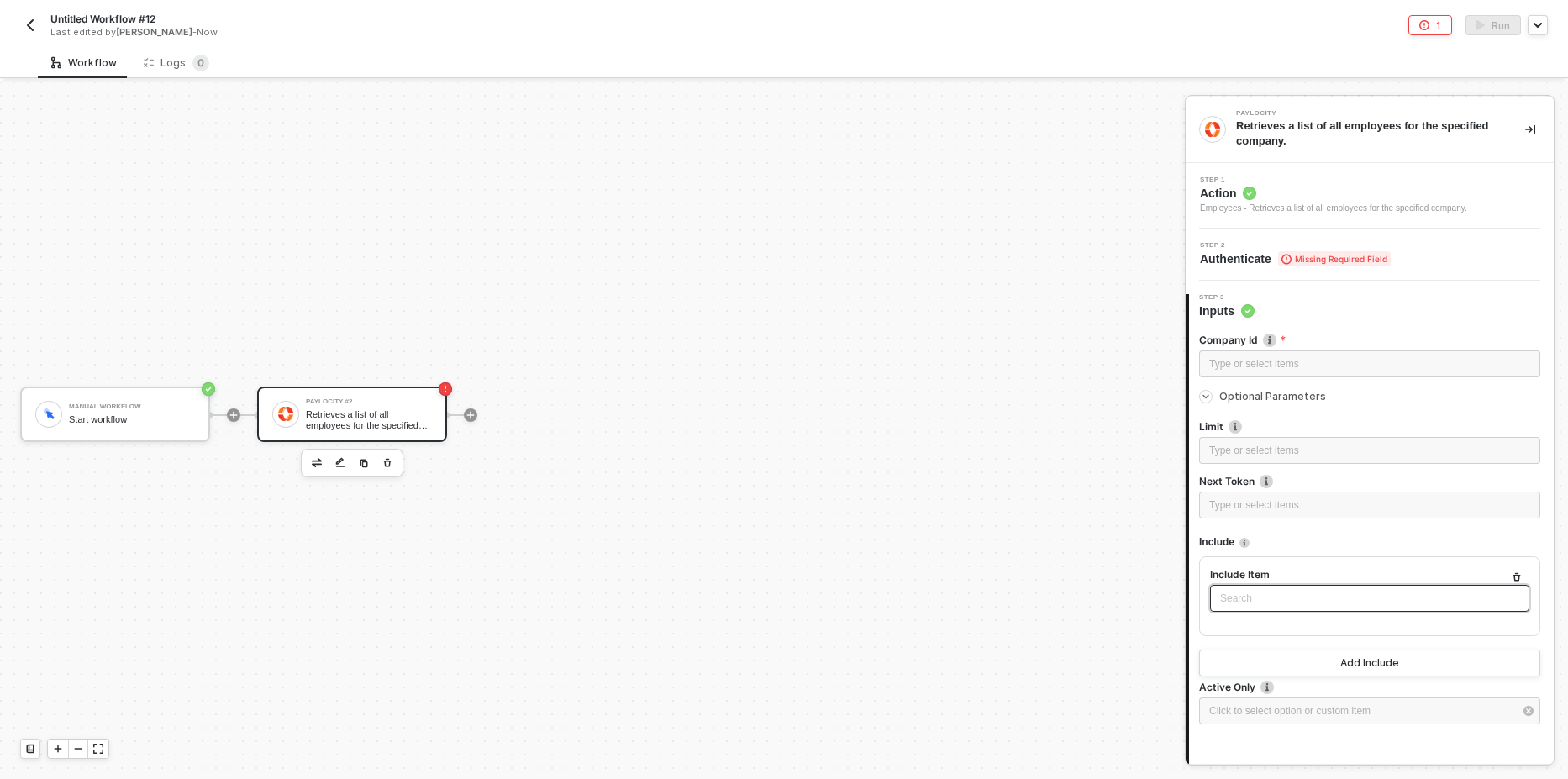
click at [1252, 592] on input "search" at bounding box center [1369, 599] width 299 height 25
click at [1197, 392] on div "Company Id Type or select items ﻿ Optional Parameters Limit Type or select item…" at bounding box center [1371, 560] width 365 height 481
drag, startPoint x: 960, startPoint y: 197, endPoint x: 861, endPoint y: 197, distance: 99.0
click at [951, 197] on div "Manual Workflow Start workflow Paylocity #2 Retrieves a list of all employees f…" at bounding box center [588, 414] width 1176 height 729
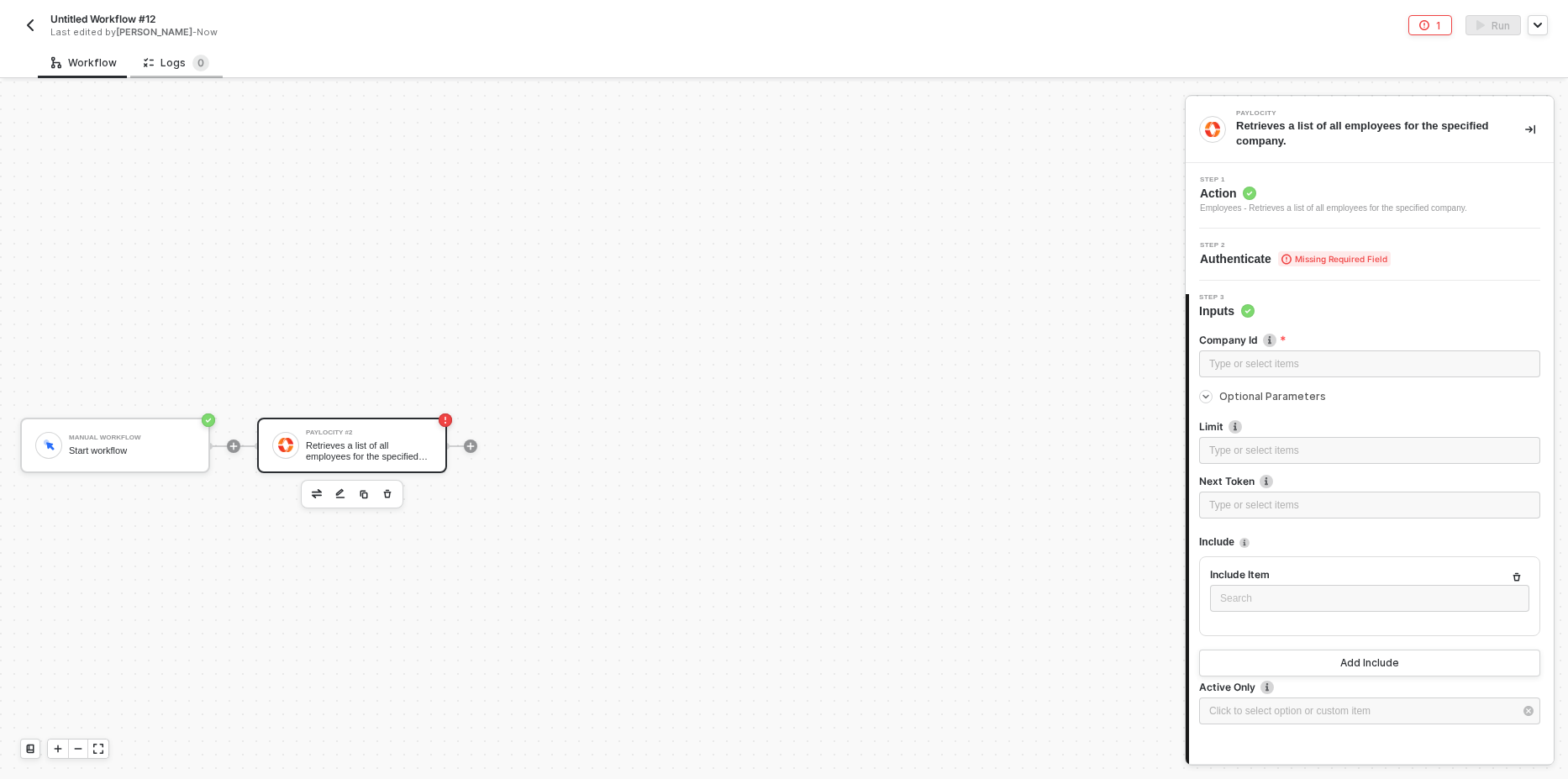
click at [167, 62] on div "Logs 0" at bounding box center [176, 63] width 65 height 16
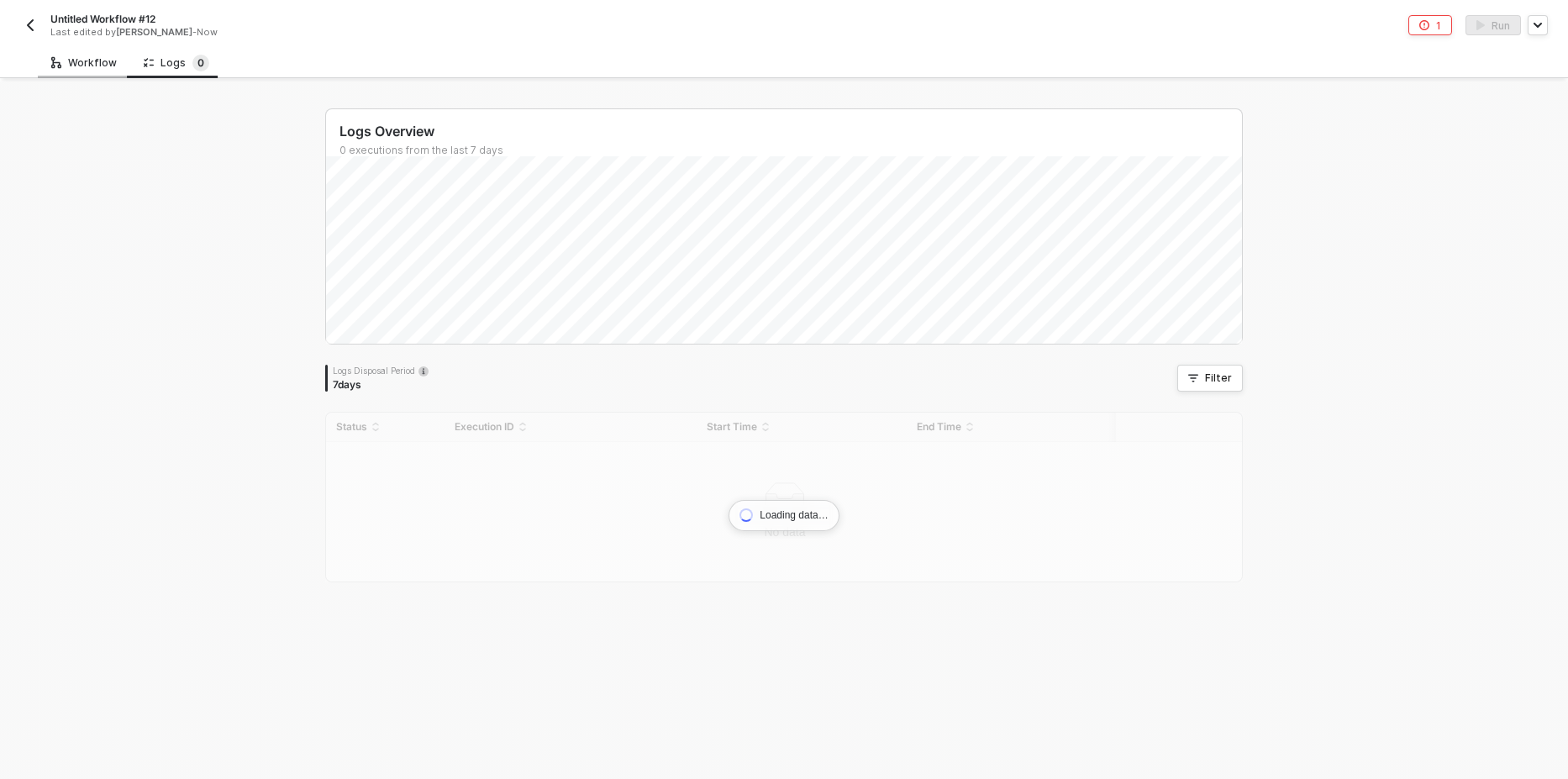
click at [65, 64] on div "Workflow" at bounding box center [84, 63] width 65 height 14
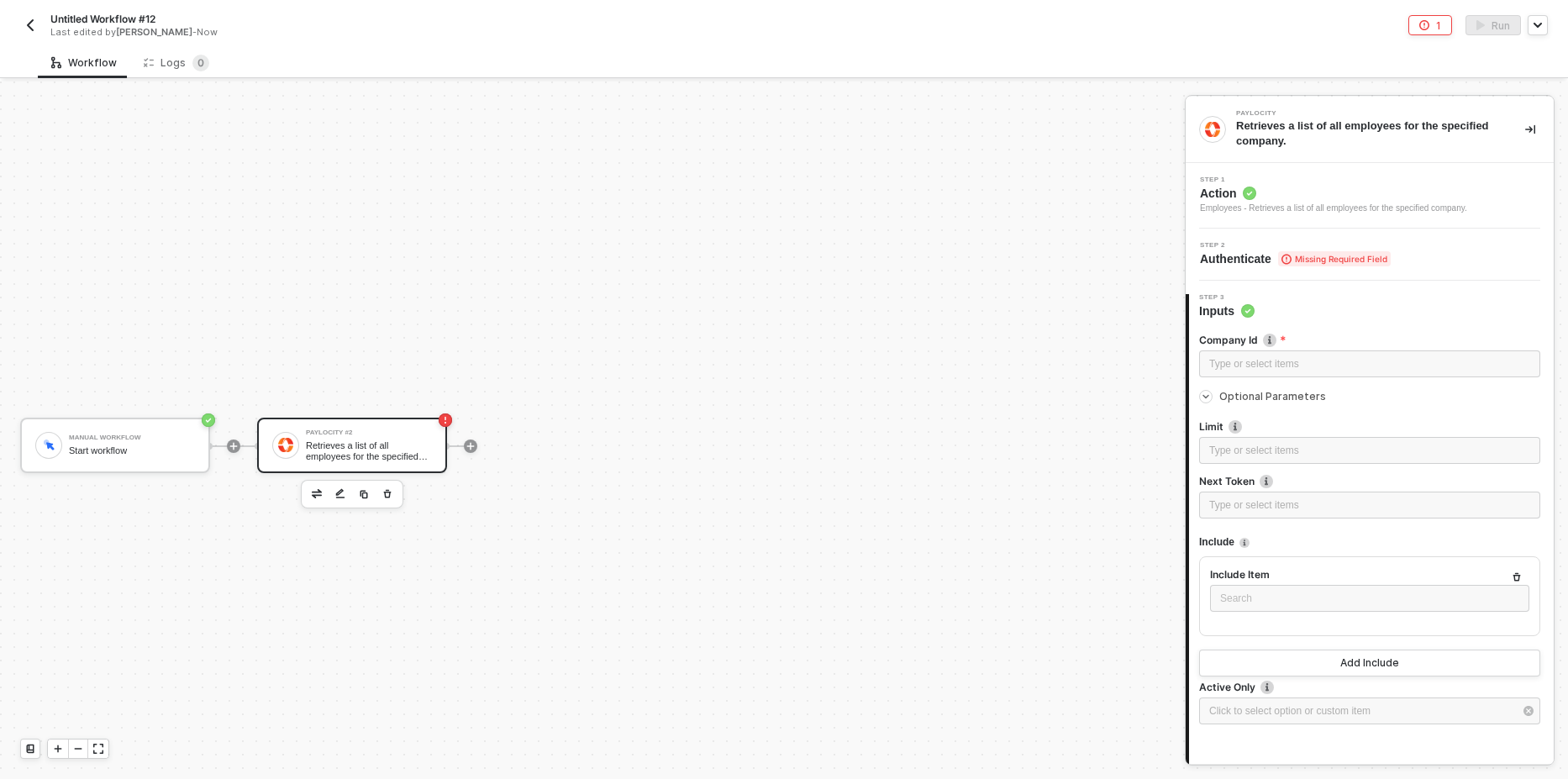
click at [368, 430] on div "Paylocity #2" at bounding box center [368, 432] width 126 height 6
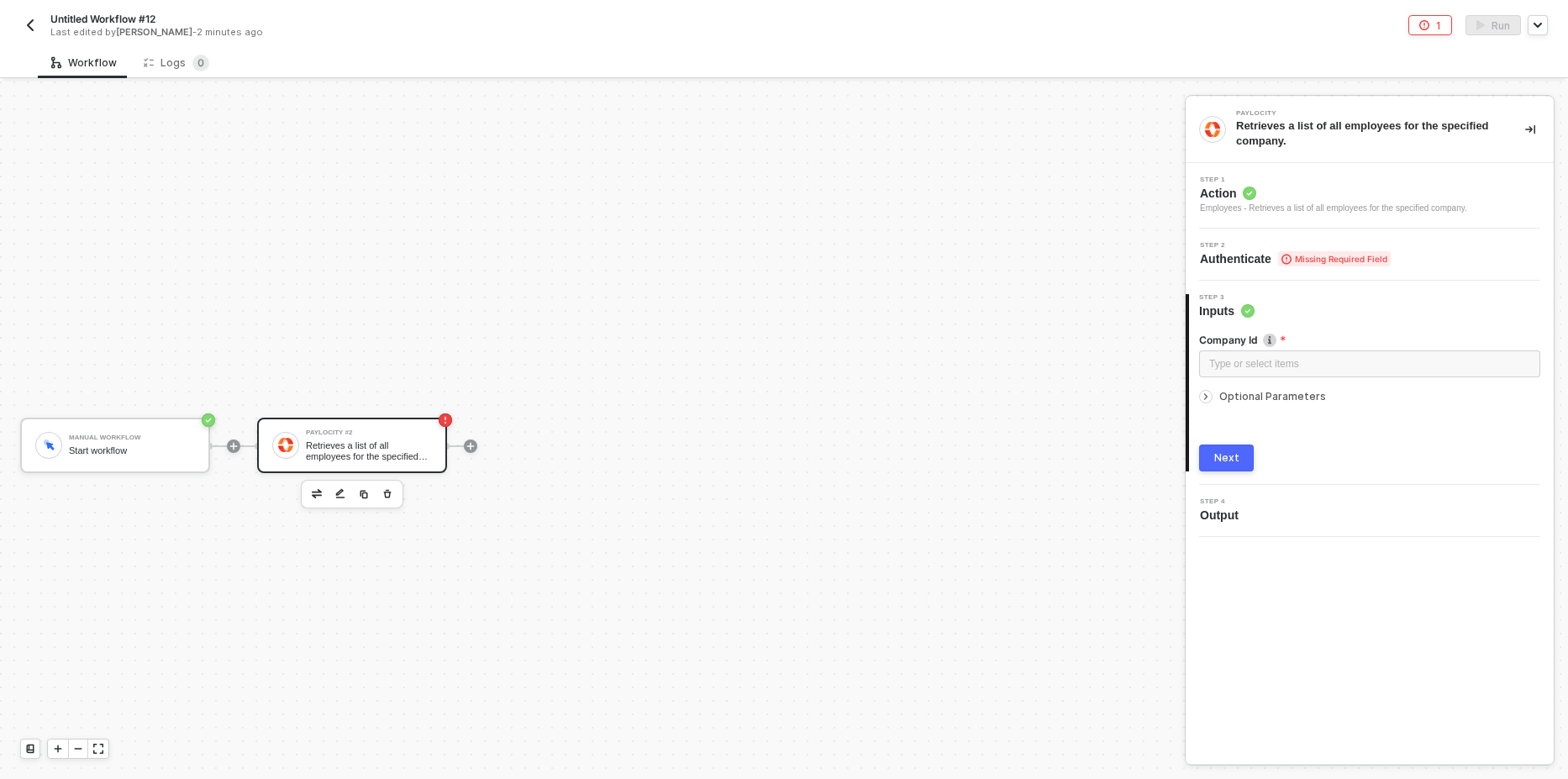
click at [1282, 135] on div "Retrieves a list of all employees for the specified company." at bounding box center [1367, 133] width 262 height 30
click at [161, 55] on div "Logs 0" at bounding box center [176, 63] width 65 height 16
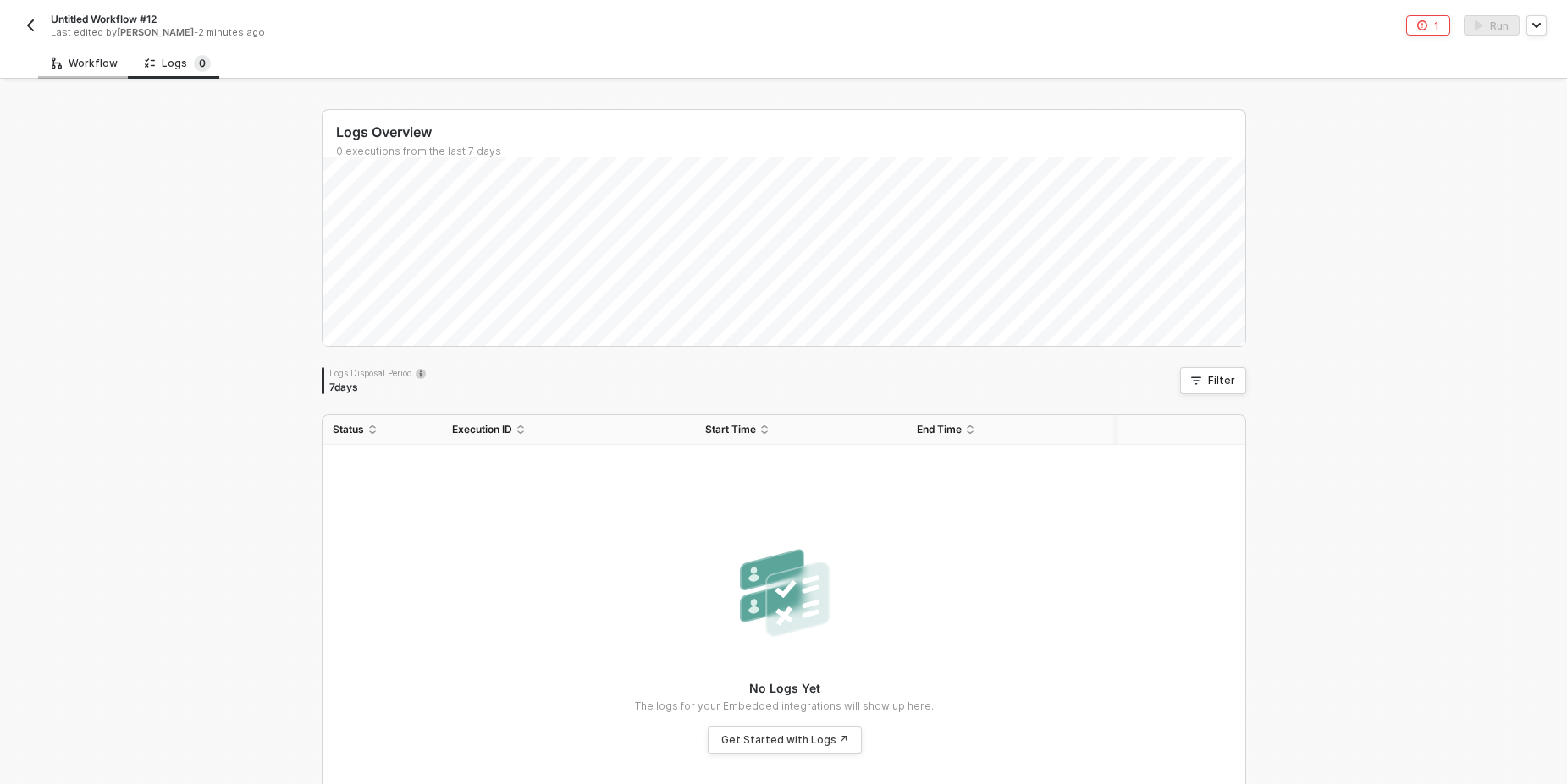
click at [76, 64] on div "Workflow" at bounding box center [84, 63] width 66 height 14
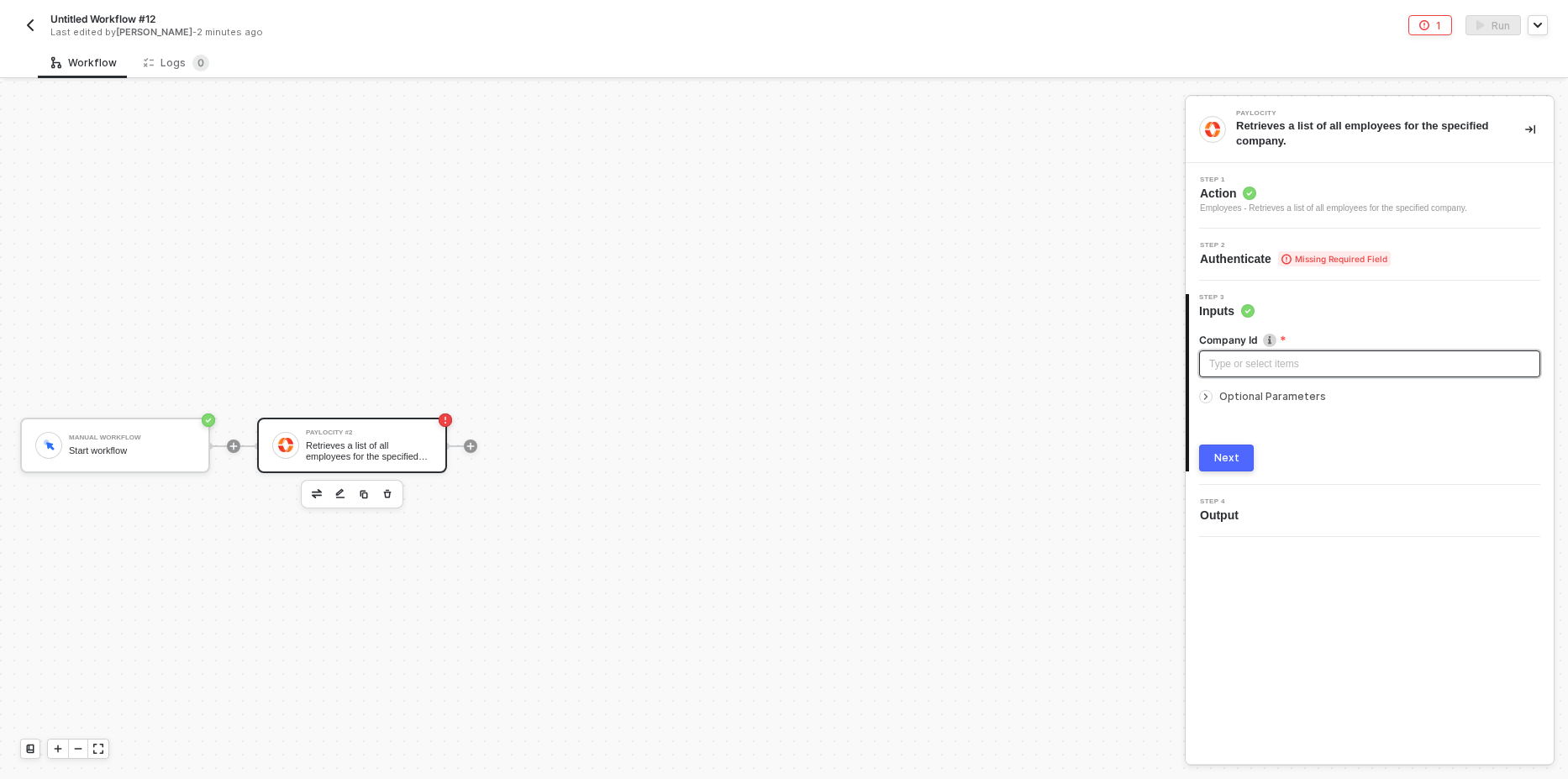
click at [1254, 359] on div "Type or select items ﻿" at bounding box center [1369, 365] width 321 height 16
click at [1308, 260] on span "Missing Required Field" at bounding box center [1334, 258] width 113 height 15
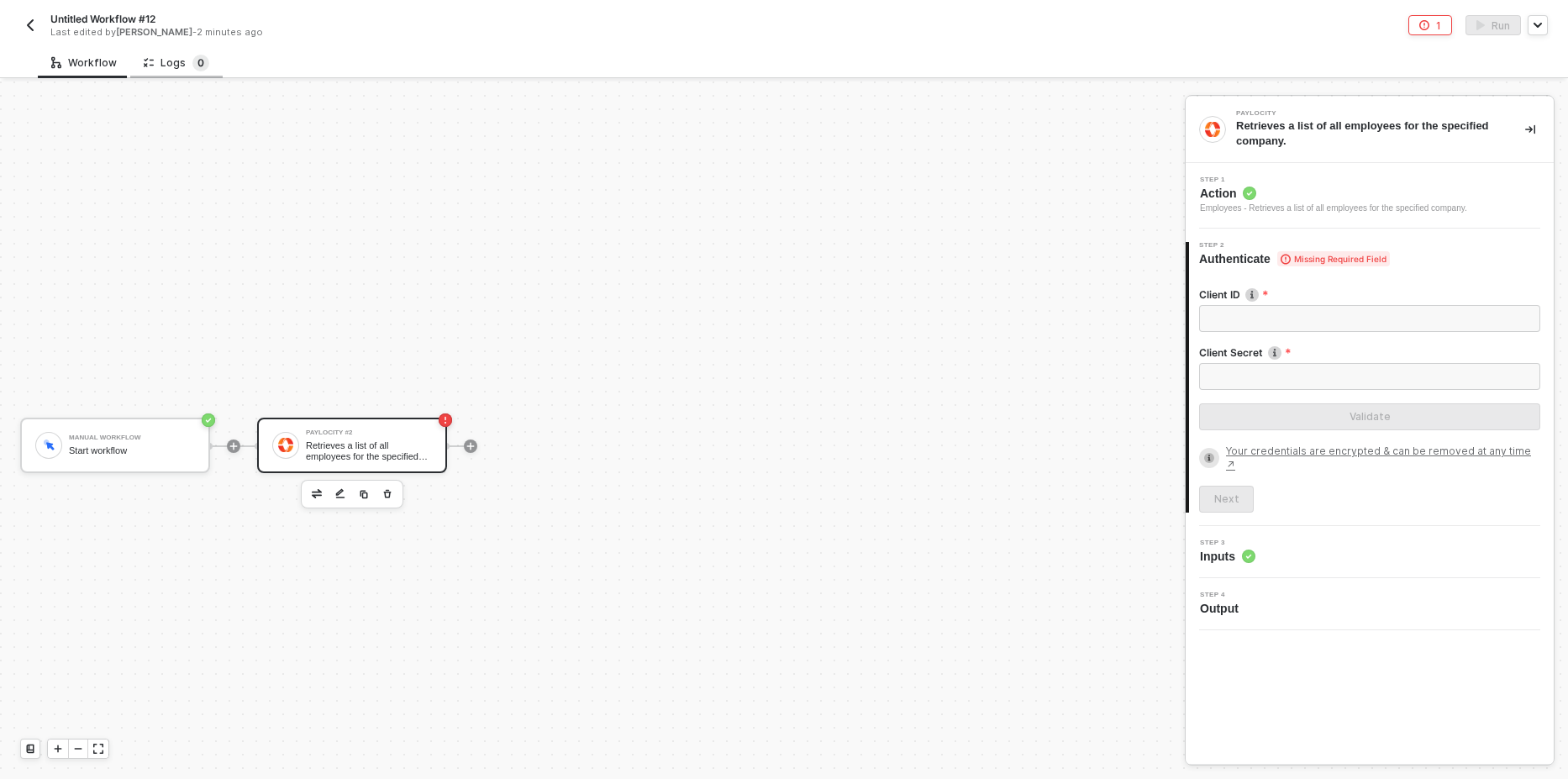
click at [193, 64] on sup "0" at bounding box center [201, 63] width 16 height 16
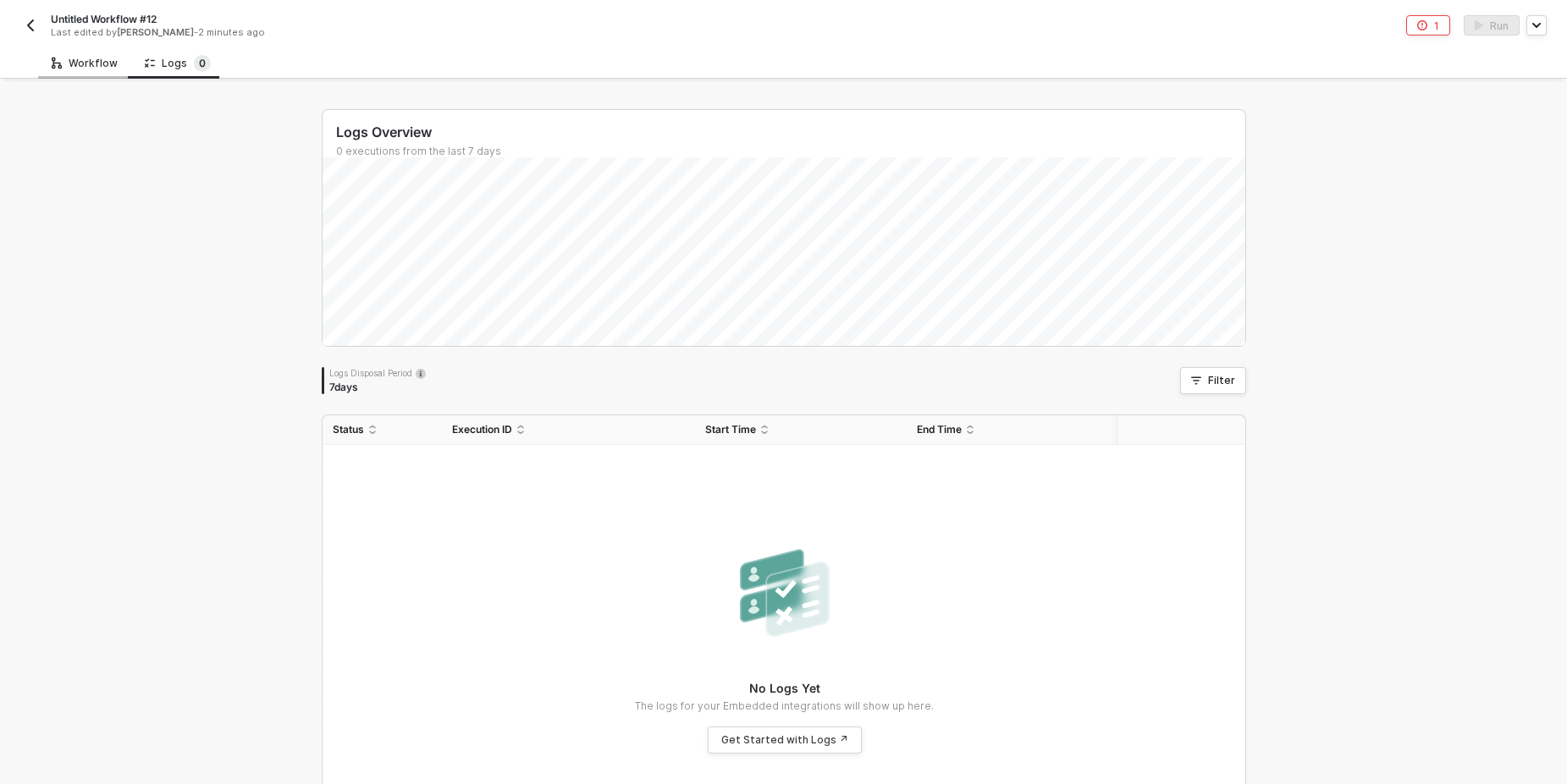
click at [69, 61] on div "Workflow" at bounding box center [84, 63] width 66 height 14
